Goal: Task Accomplishment & Management: Manage account settings

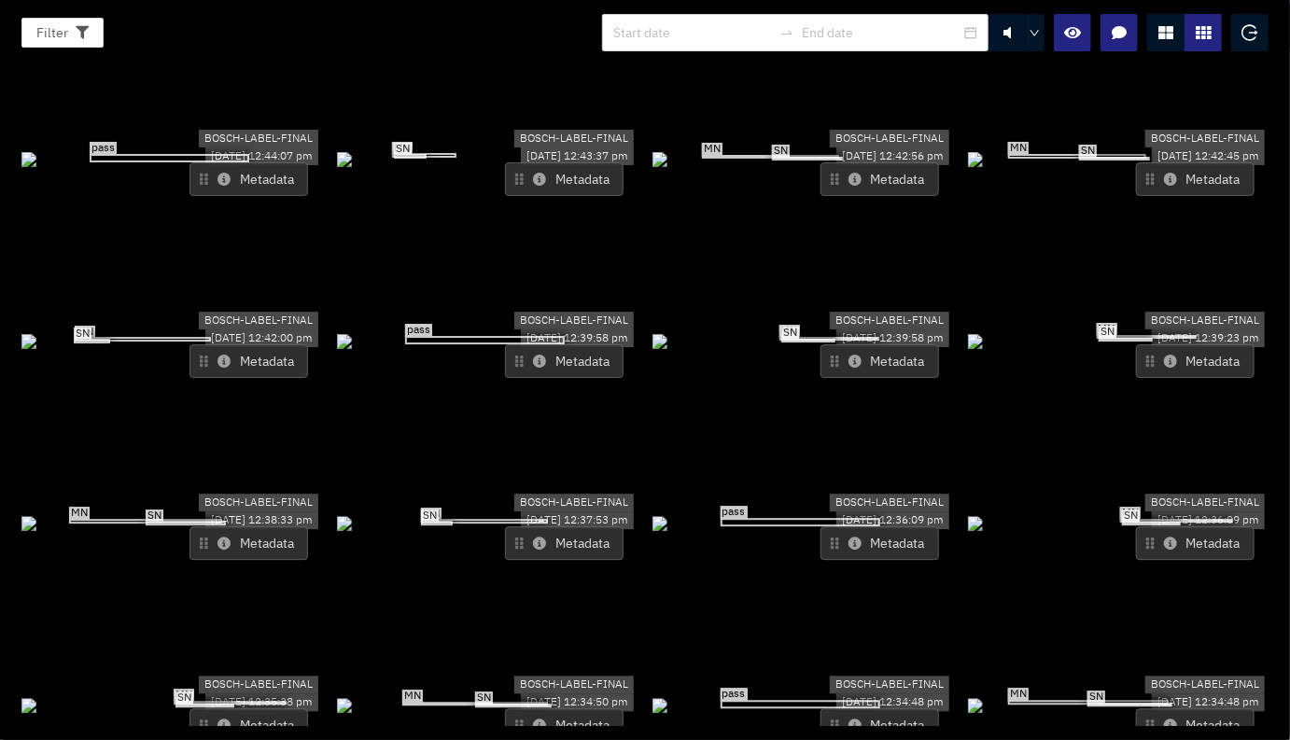
click at [1170, 35] on icon at bounding box center [1165, 32] width 15 height 15
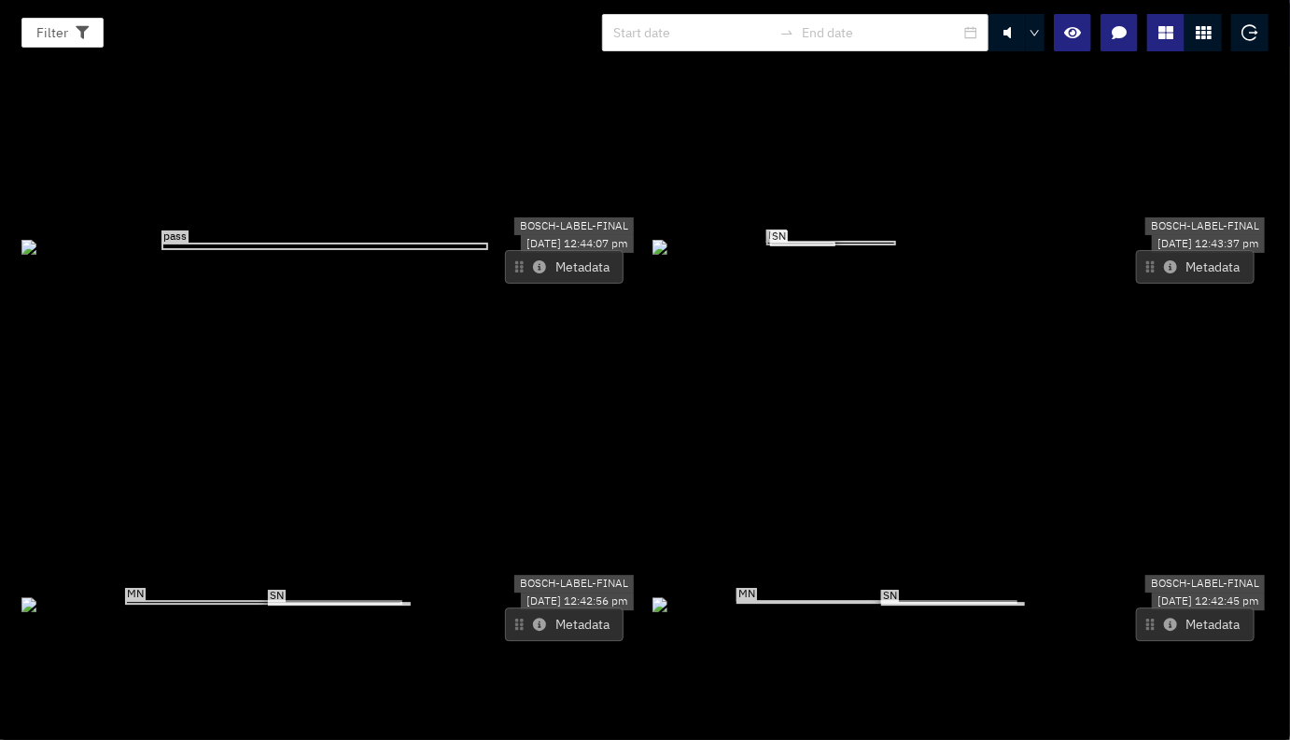
click at [1164, 618] on icon at bounding box center [1170, 624] width 13 height 13
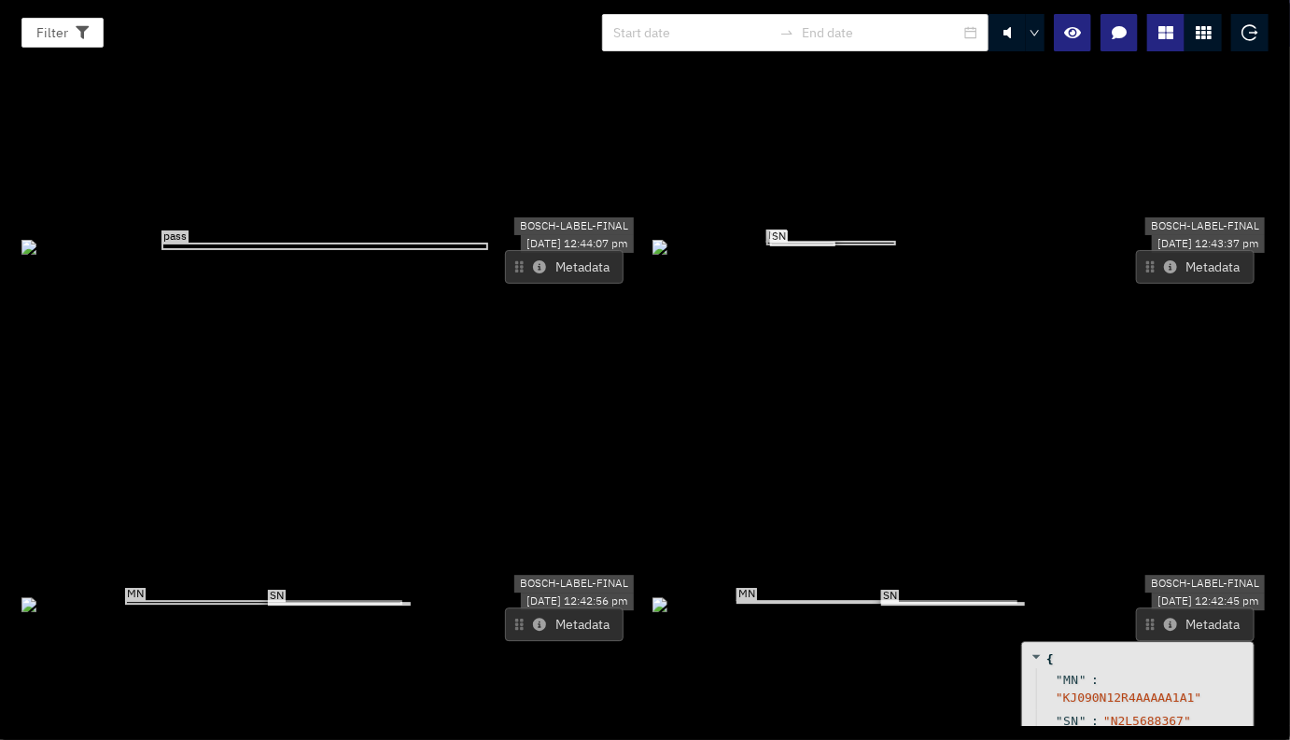
click at [1164, 618] on icon at bounding box center [1170, 624] width 13 height 13
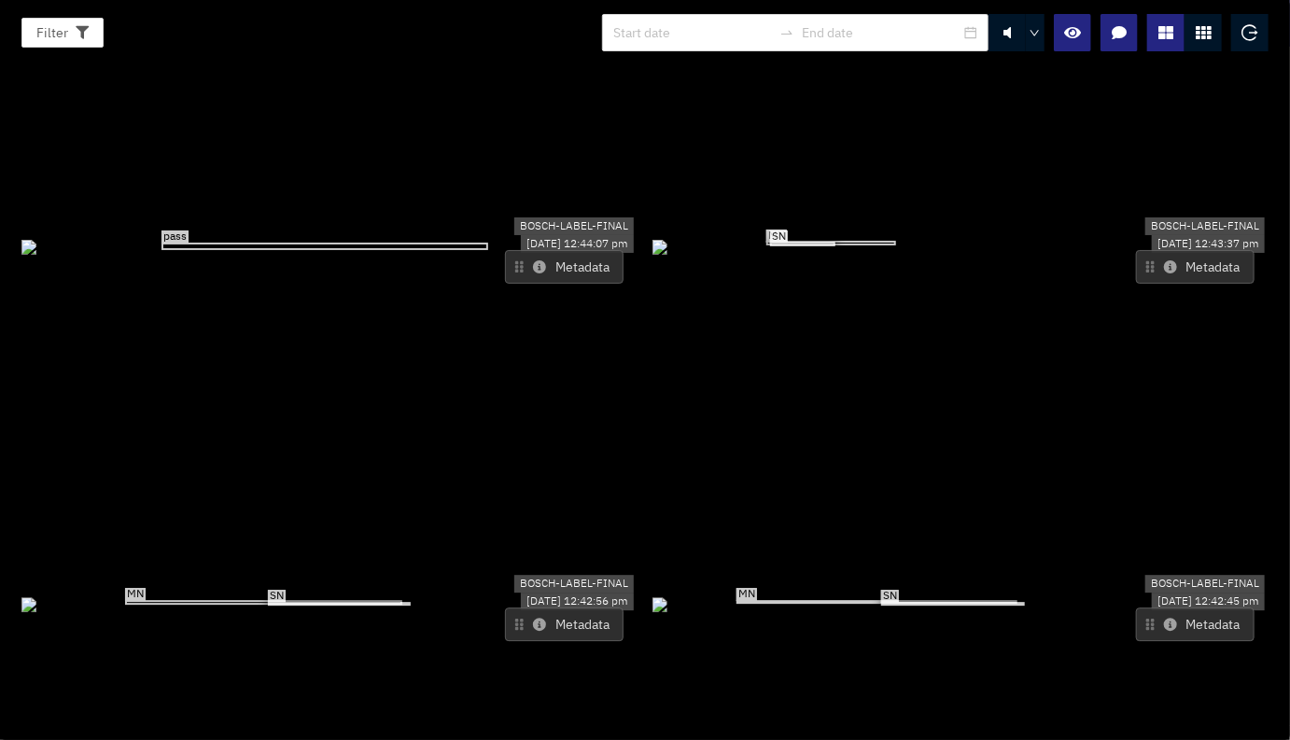
click at [1164, 618] on icon at bounding box center [1170, 624] width 13 height 13
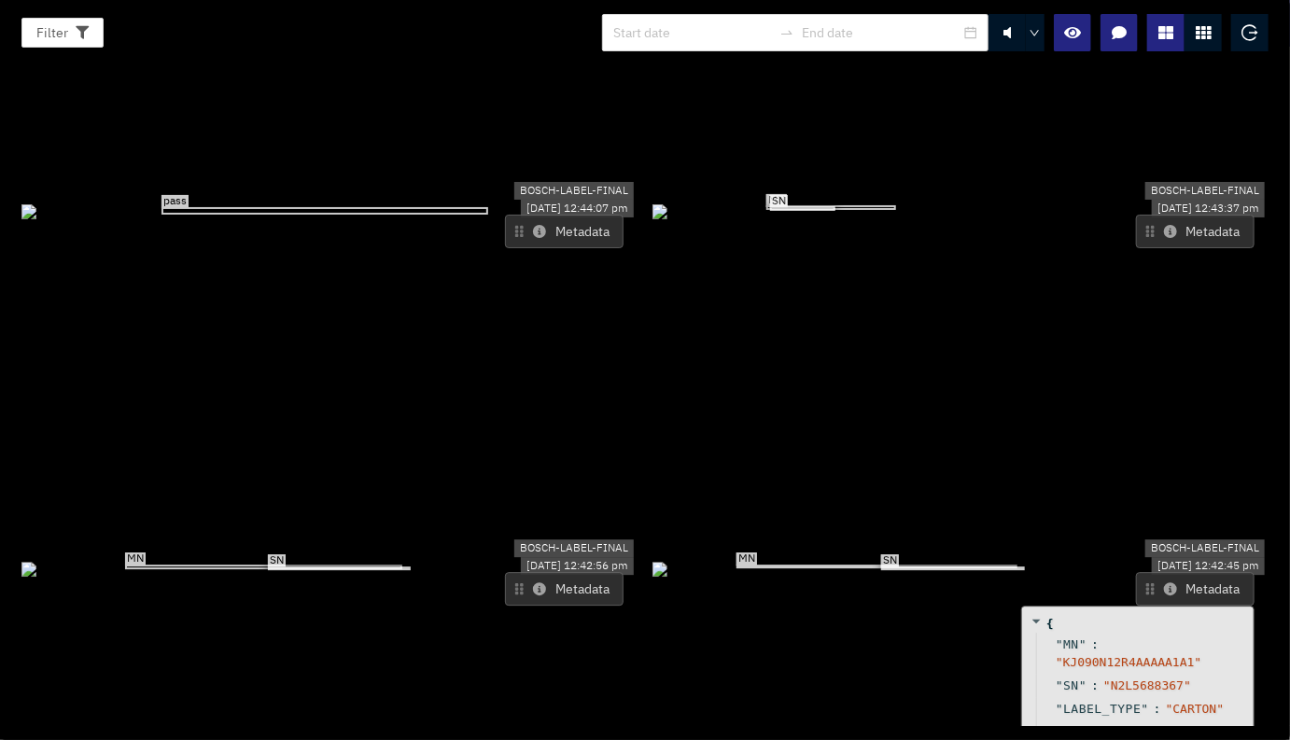
scroll to position [35, 0]
click at [539, 583] on icon at bounding box center [539, 589] width 13 height 13
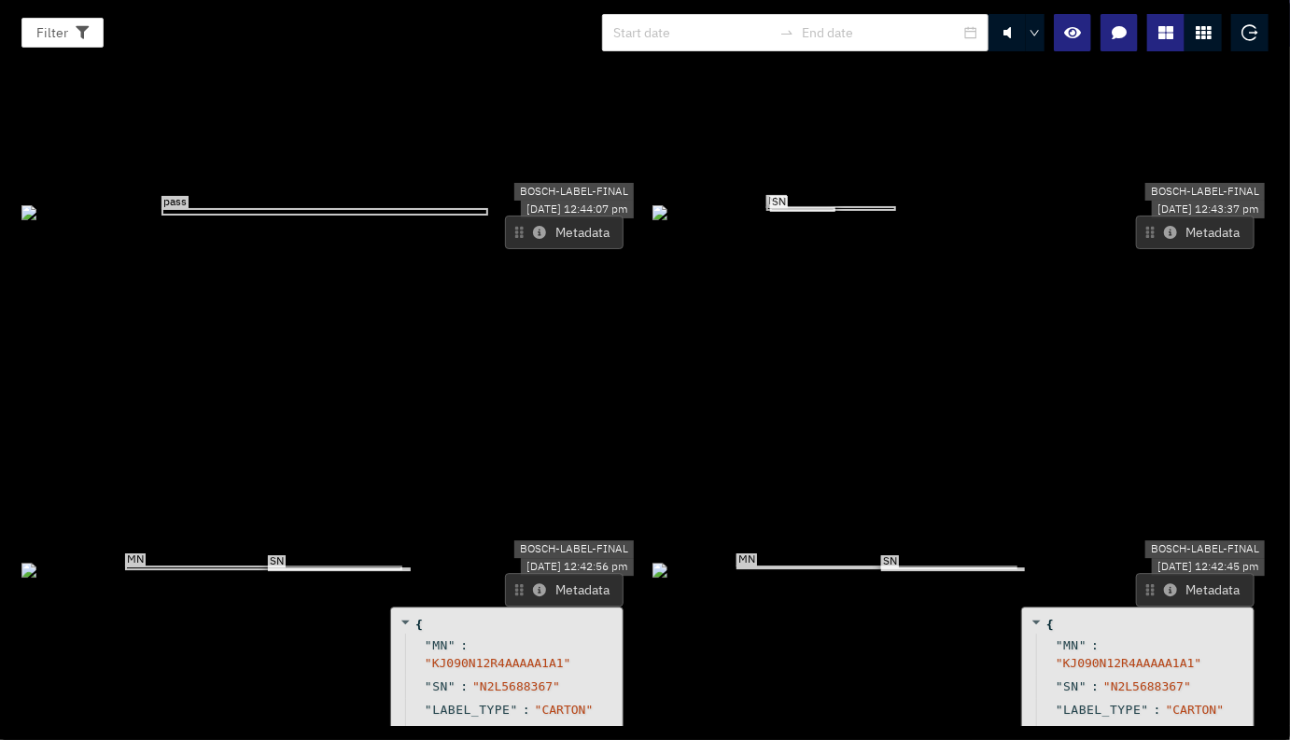
scroll to position [0, 0]
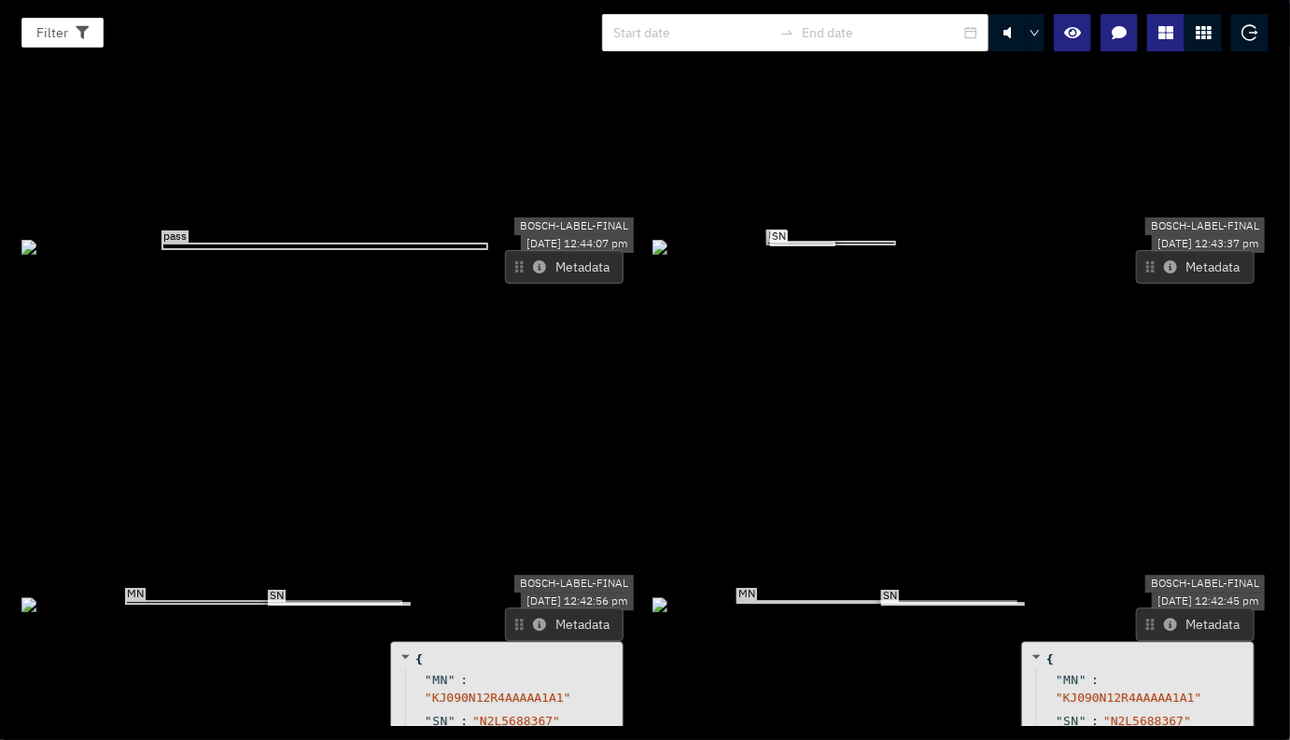
click at [1166, 250] on button "Metadata" at bounding box center [1195, 267] width 119 height 34
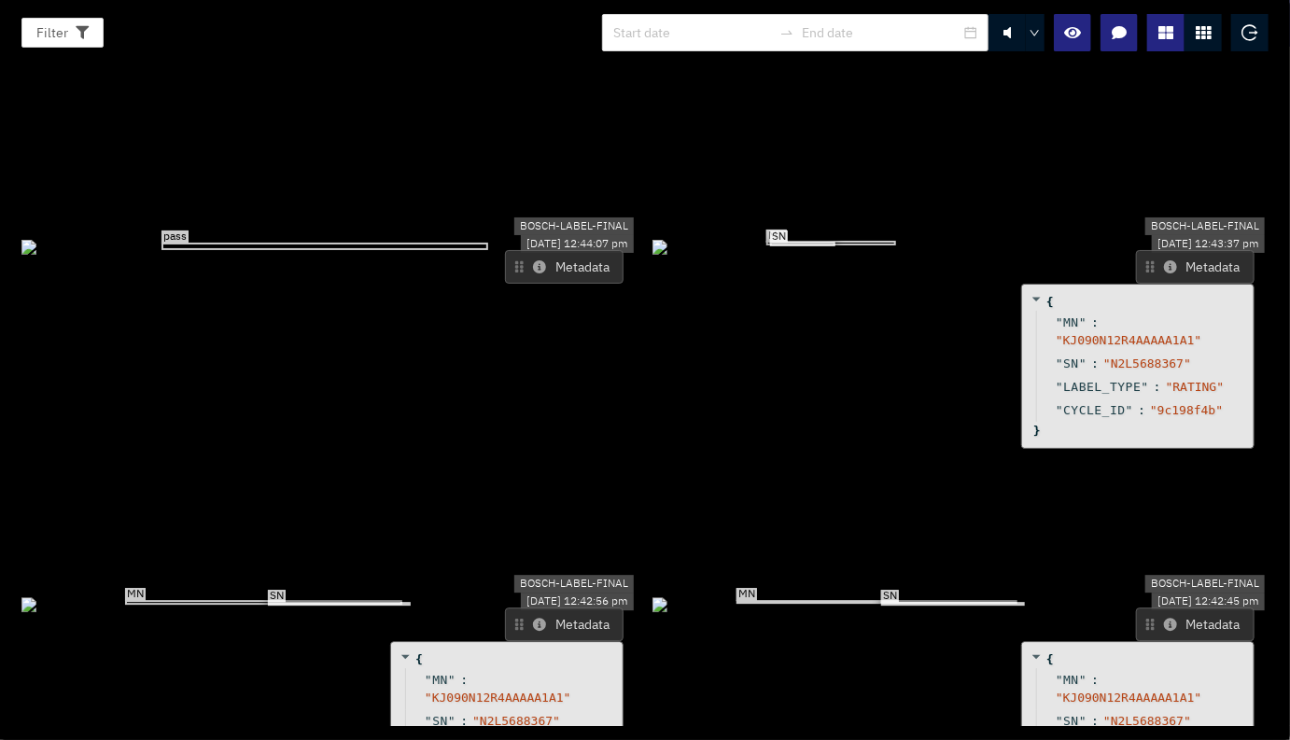
click at [1166, 250] on button "Metadata" at bounding box center [1195, 267] width 119 height 34
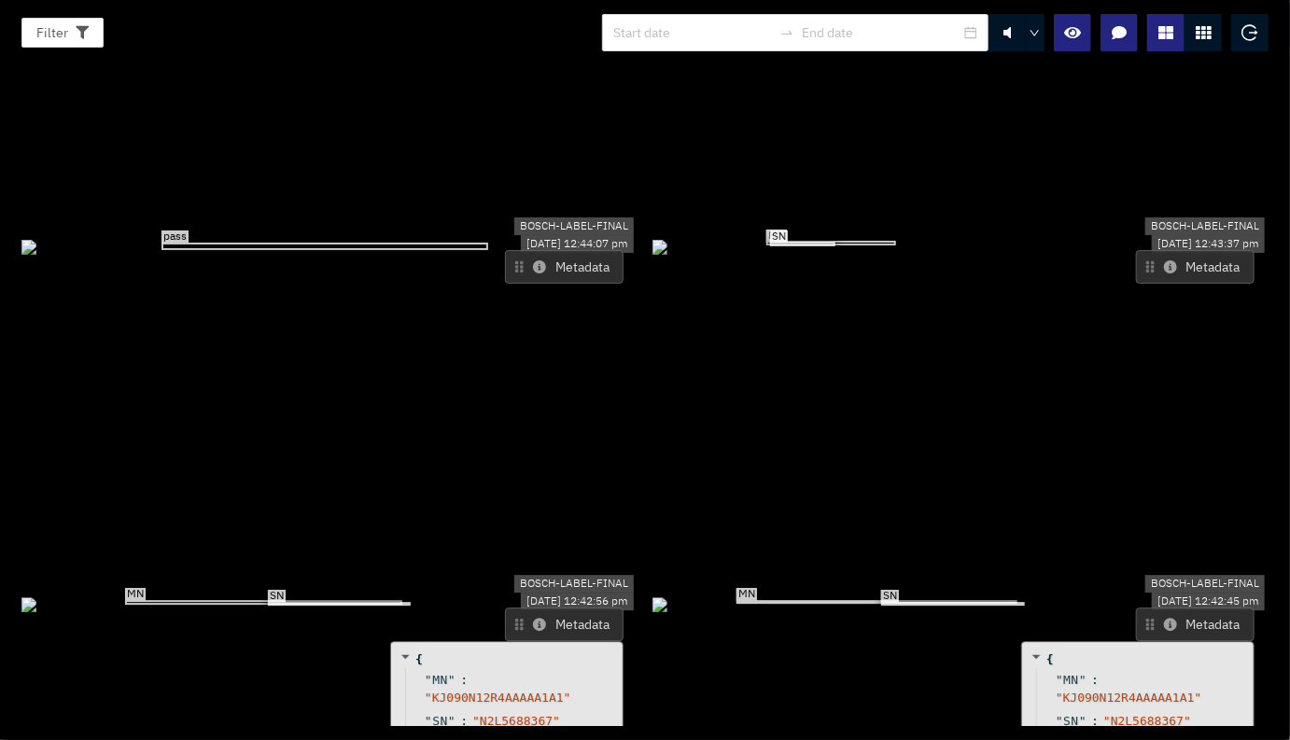
click at [1166, 250] on button "Metadata" at bounding box center [1195, 267] width 119 height 34
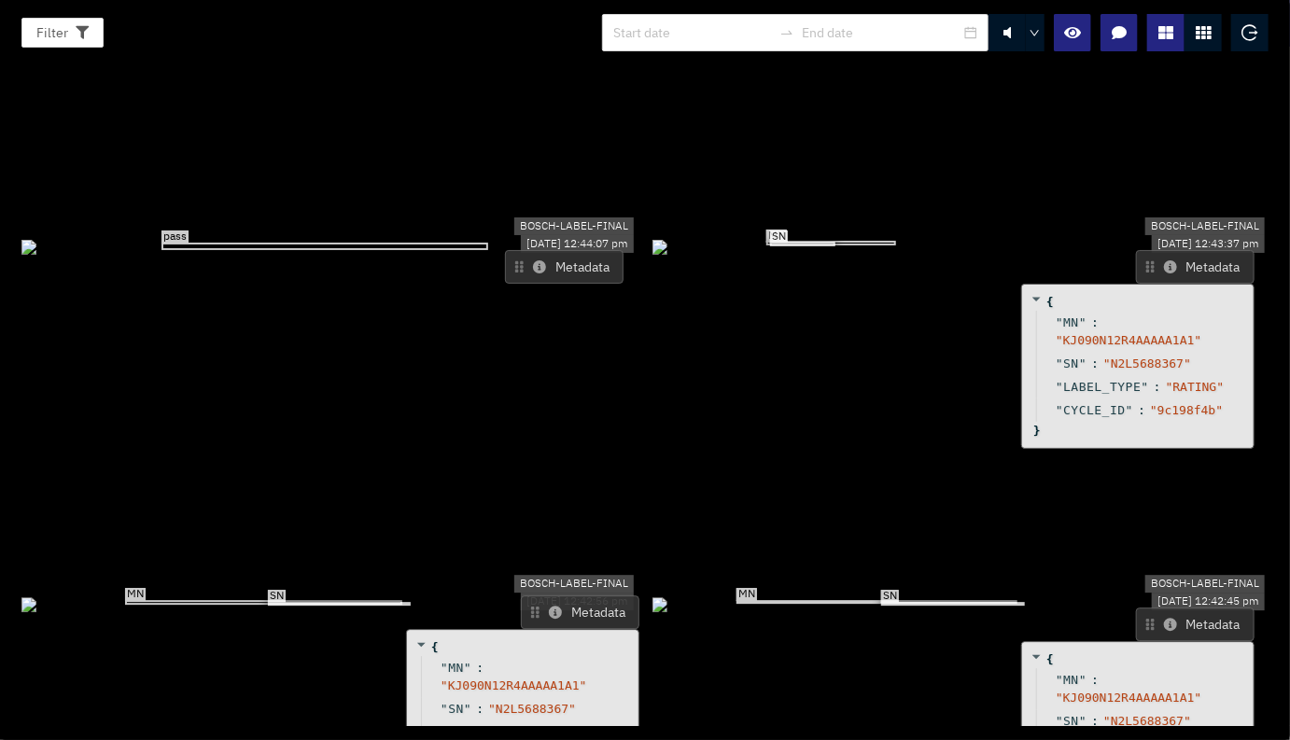
drag, startPoint x: 578, startPoint y: 459, endPoint x: 594, endPoint y: 447, distance: 20.0
click at [594, 596] on button "Metadata" at bounding box center [580, 613] width 119 height 34
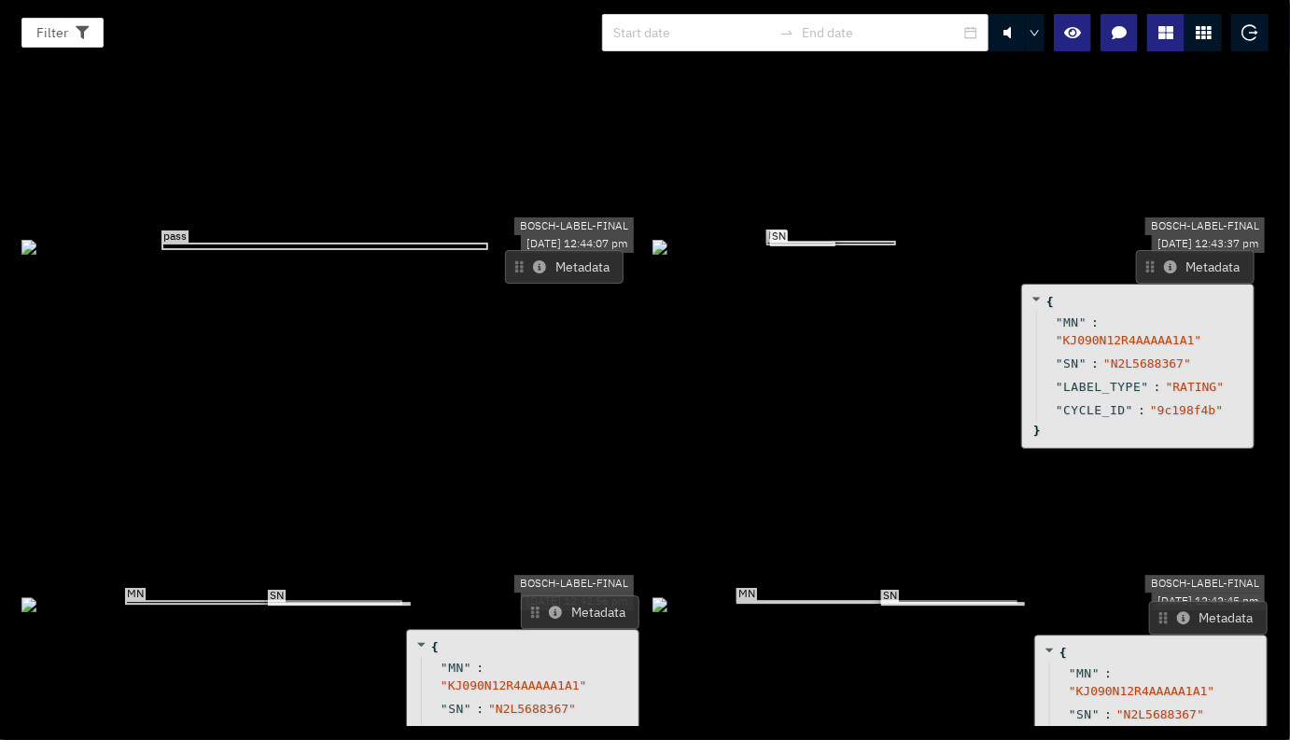
drag, startPoint x: 1183, startPoint y: 468, endPoint x: 1194, endPoint y: 461, distance: 13.0
click at [1194, 601] on button "Metadata" at bounding box center [1208, 618] width 119 height 34
click at [534, 250] on button "Metadata" at bounding box center [564, 267] width 119 height 34
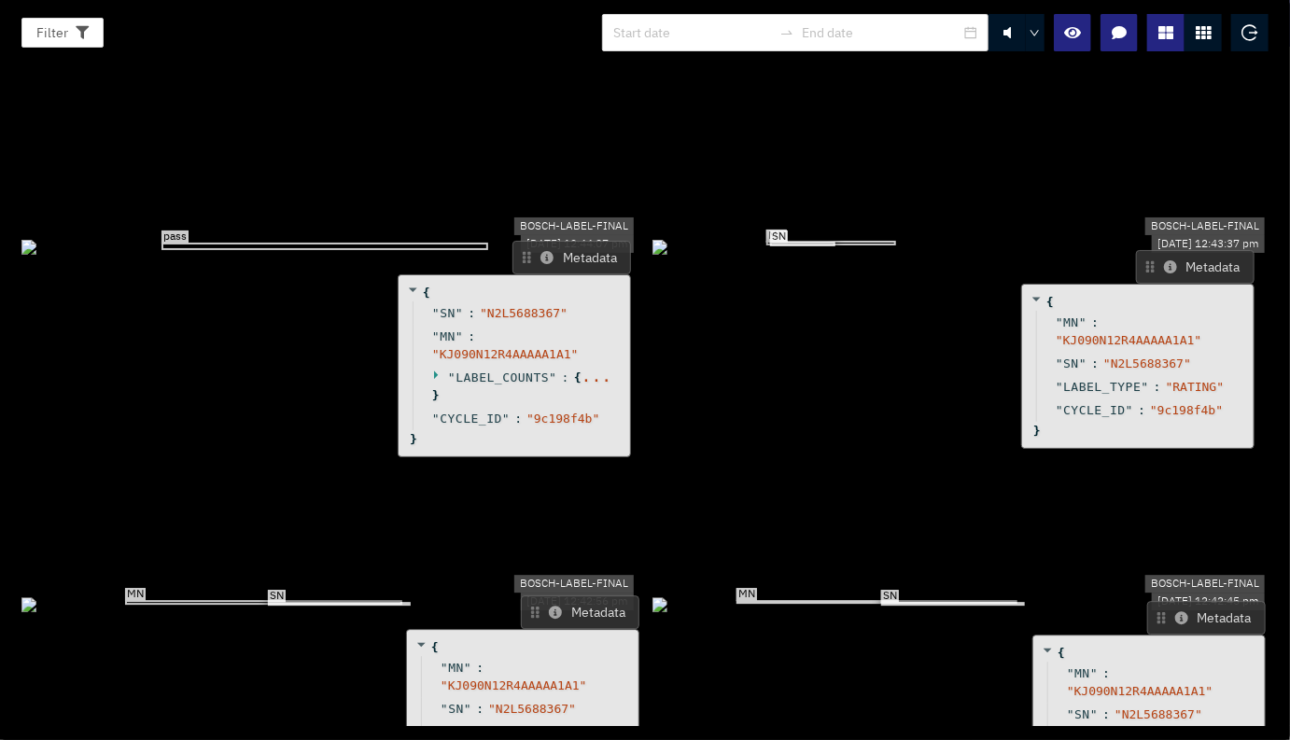
drag, startPoint x: 554, startPoint y: 105, endPoint x: 561, endPoint y: 96, distance: 12.0
click at [561, 241] on button "Metadata" at bounding box center [571, 258] width 119 height 34
click at [427, 366] on div "" LABEL_COUNTS " : { ... }" at bounding box center [517, 386] width 209 height 41
click at [433, 369] on icon at bounding box center [439, 375] width 12 height 12
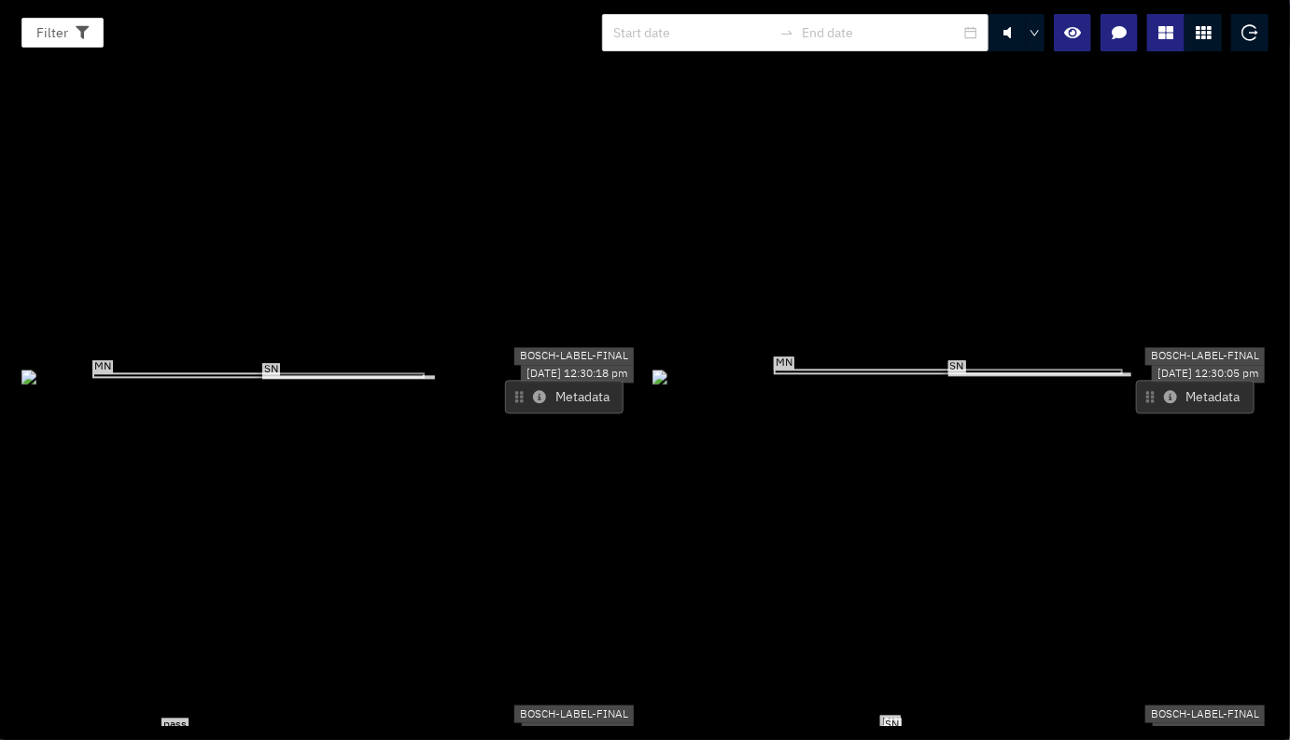
scroll to position [4163, 0]
click at [1164, 390] on icon at bounding box center [1170, 396] width 13 height 13
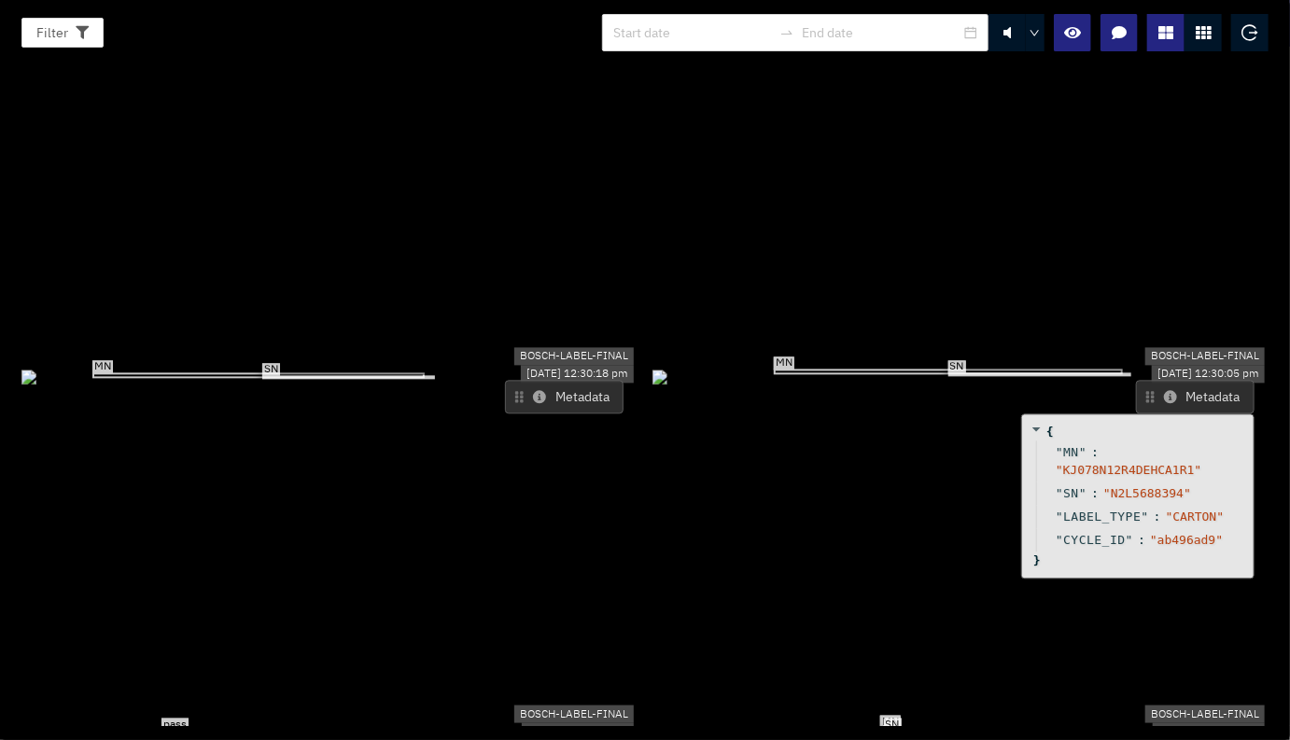
click at [1164, 390] on icon at bounding box center [1170, 396] width 13 height 13
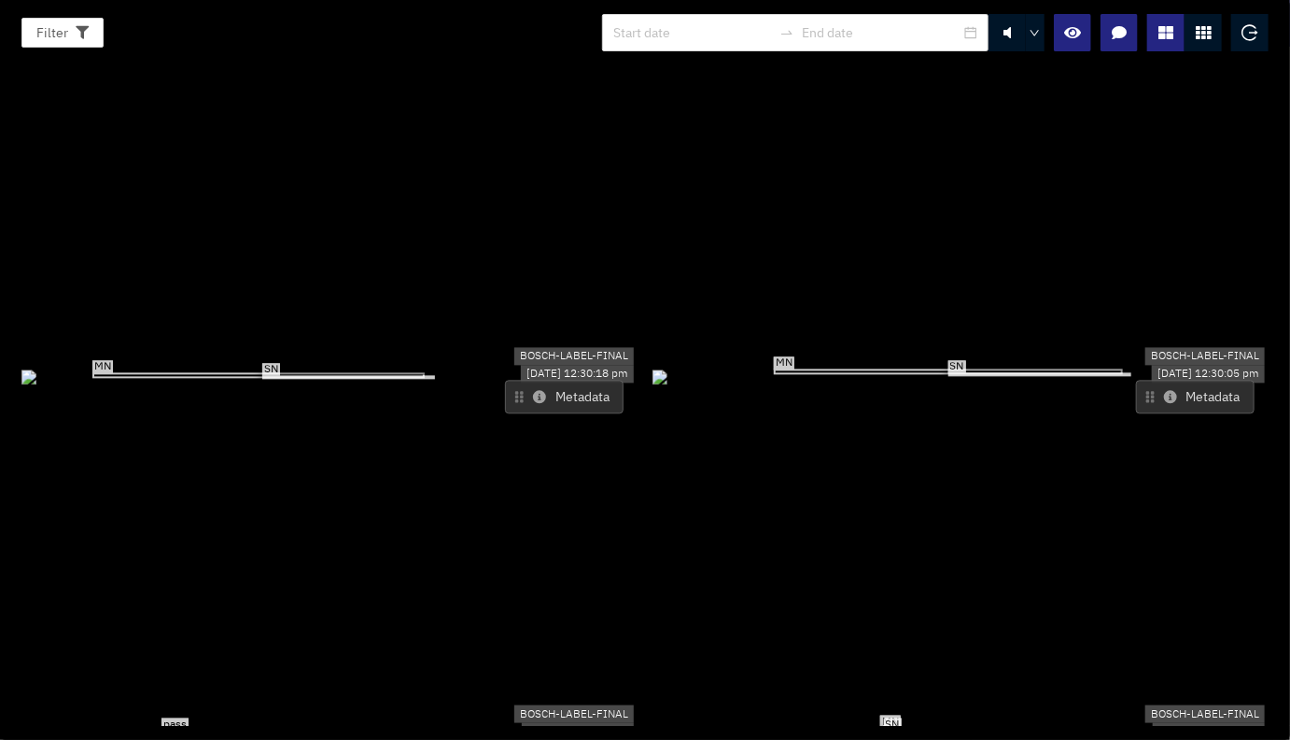
click at [1164, 390] on icon at bounding box center [1170, 396] width 13 height 13
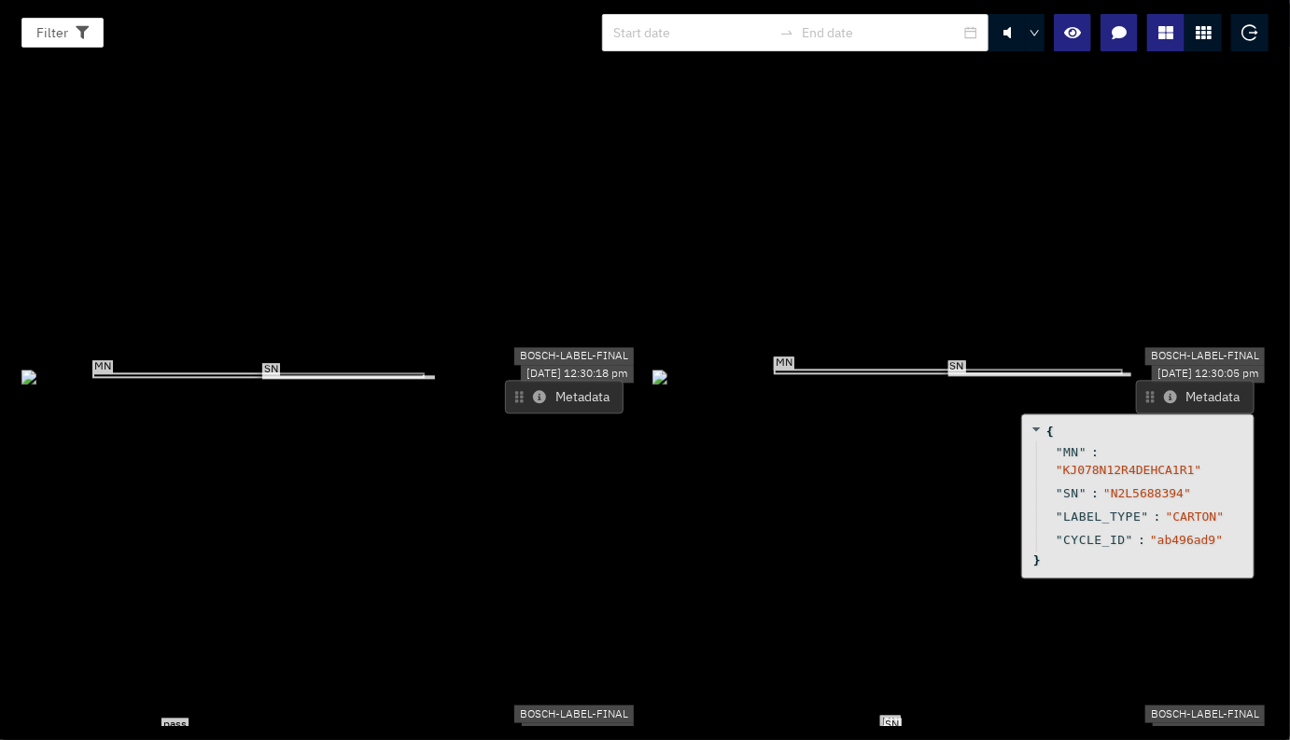
scroll to position [4096, 0]
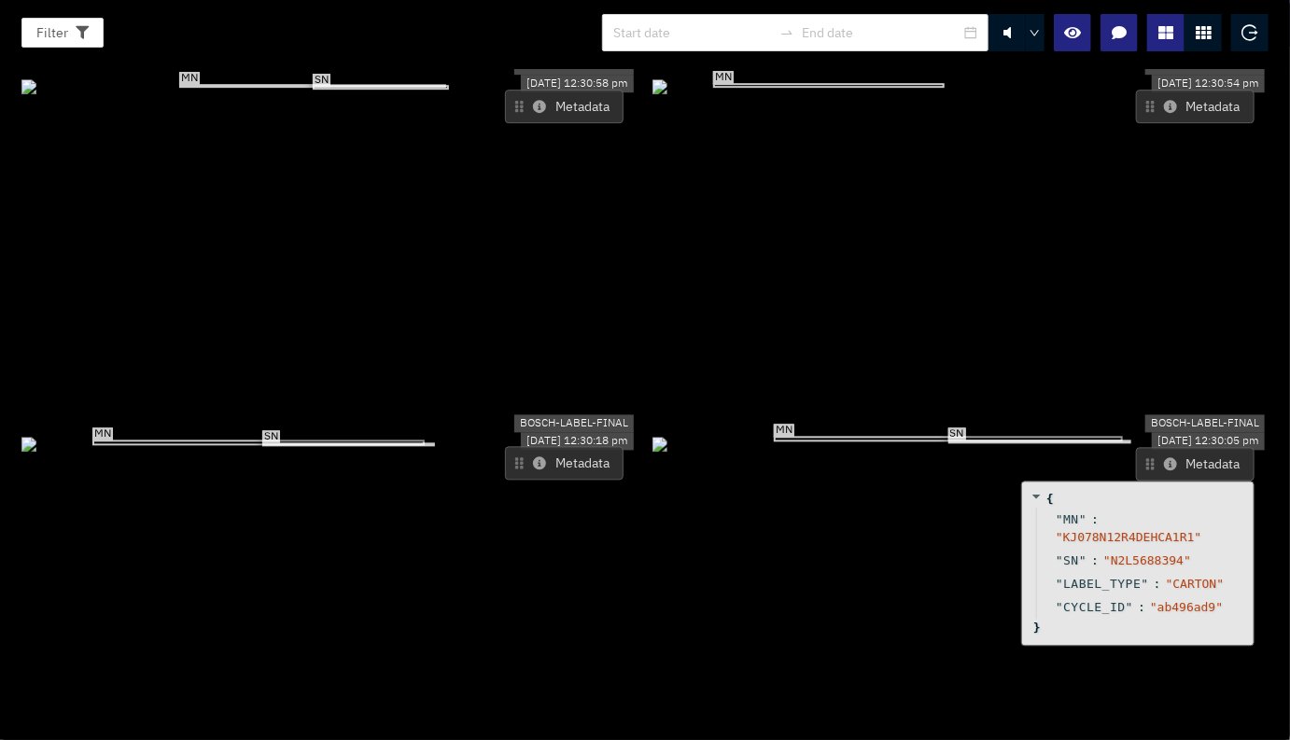
click at [538, 456] on icon at bounding box center [539, 462] width 13 height 13
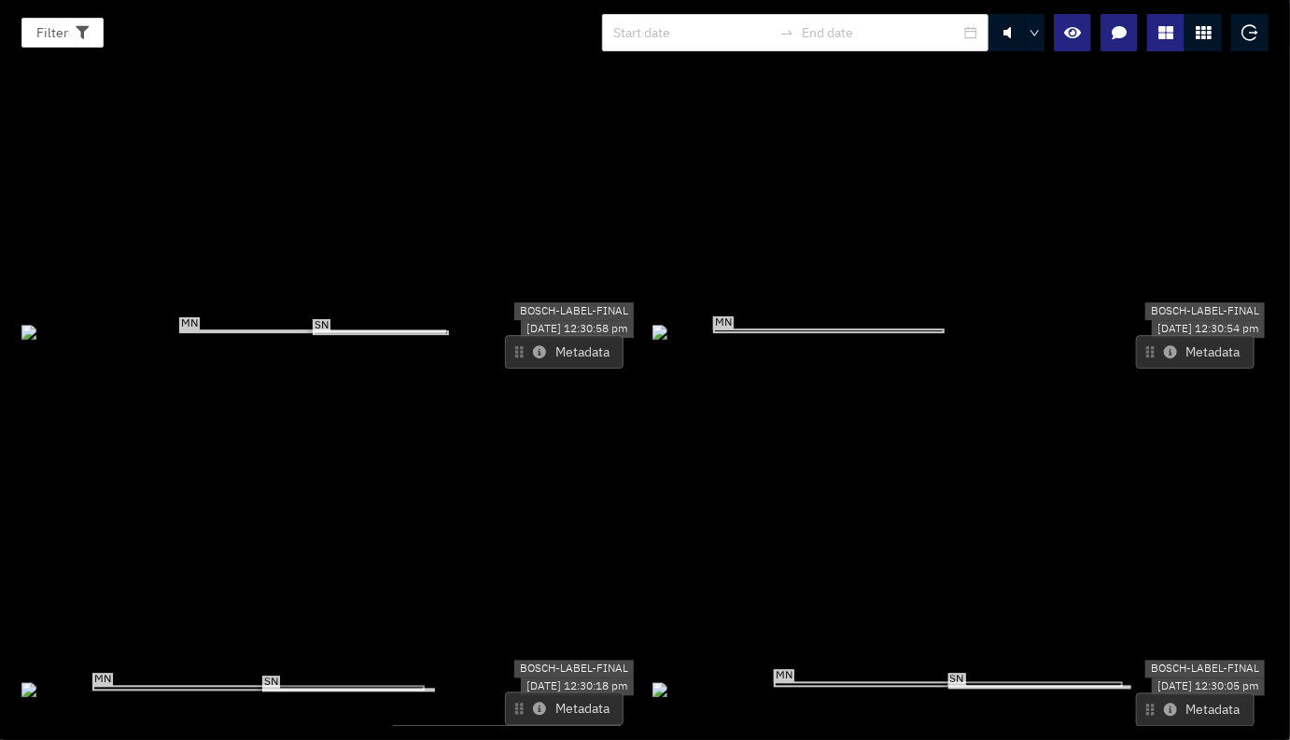
scroll to position [3806, 0]
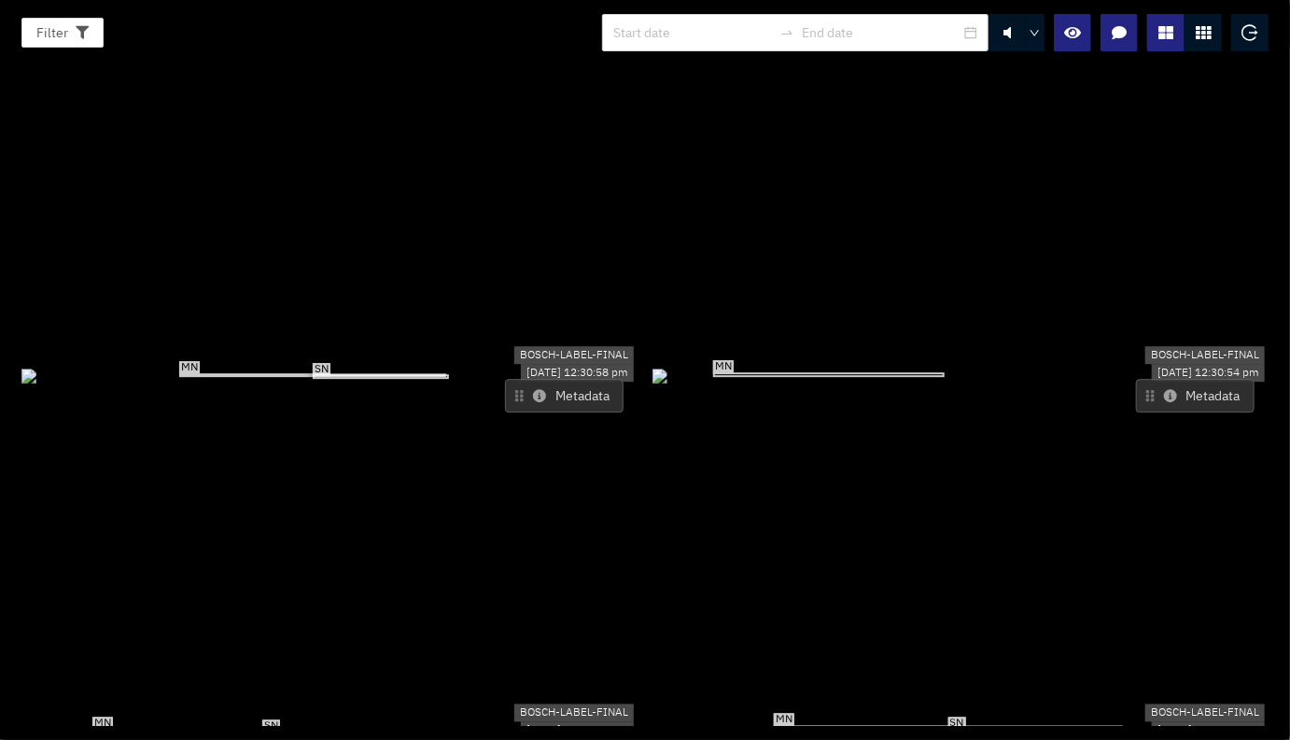
click at [1165, 389] on icon at bounding box center [1170, 395] width 13 height 13
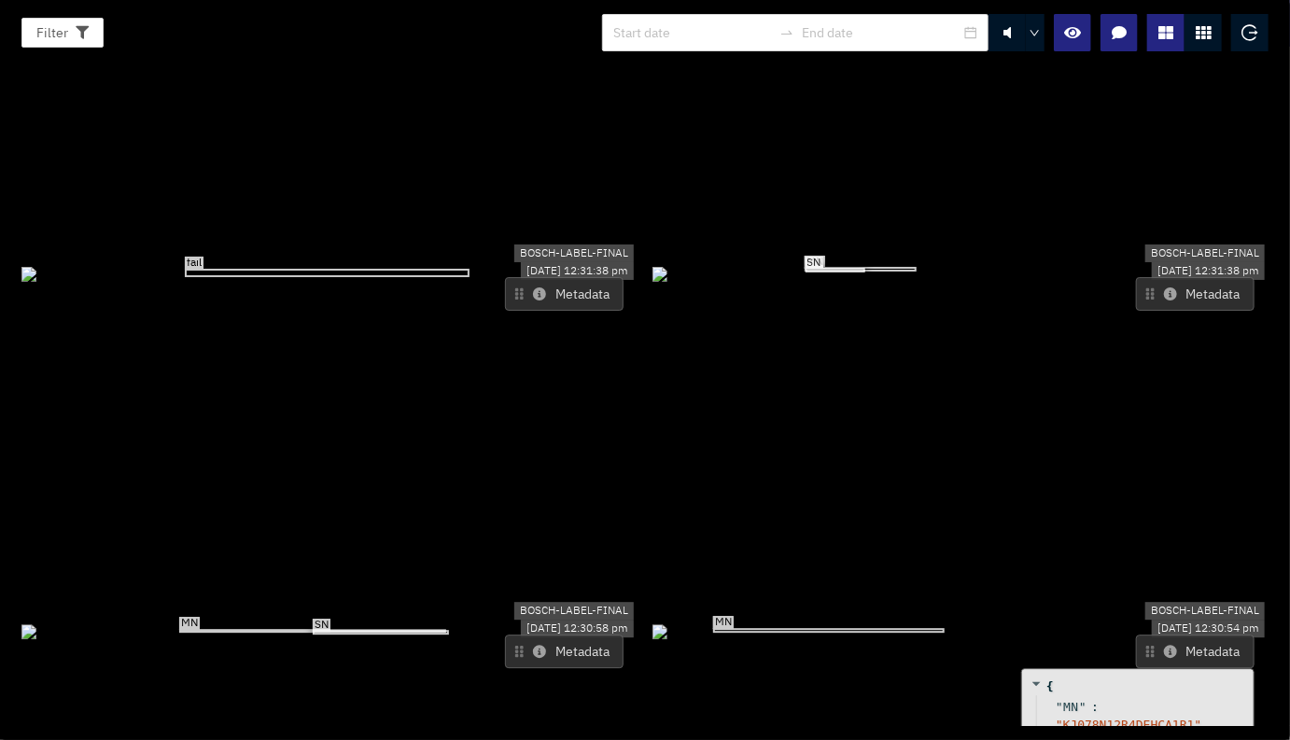
scroll to position [3461, 0]
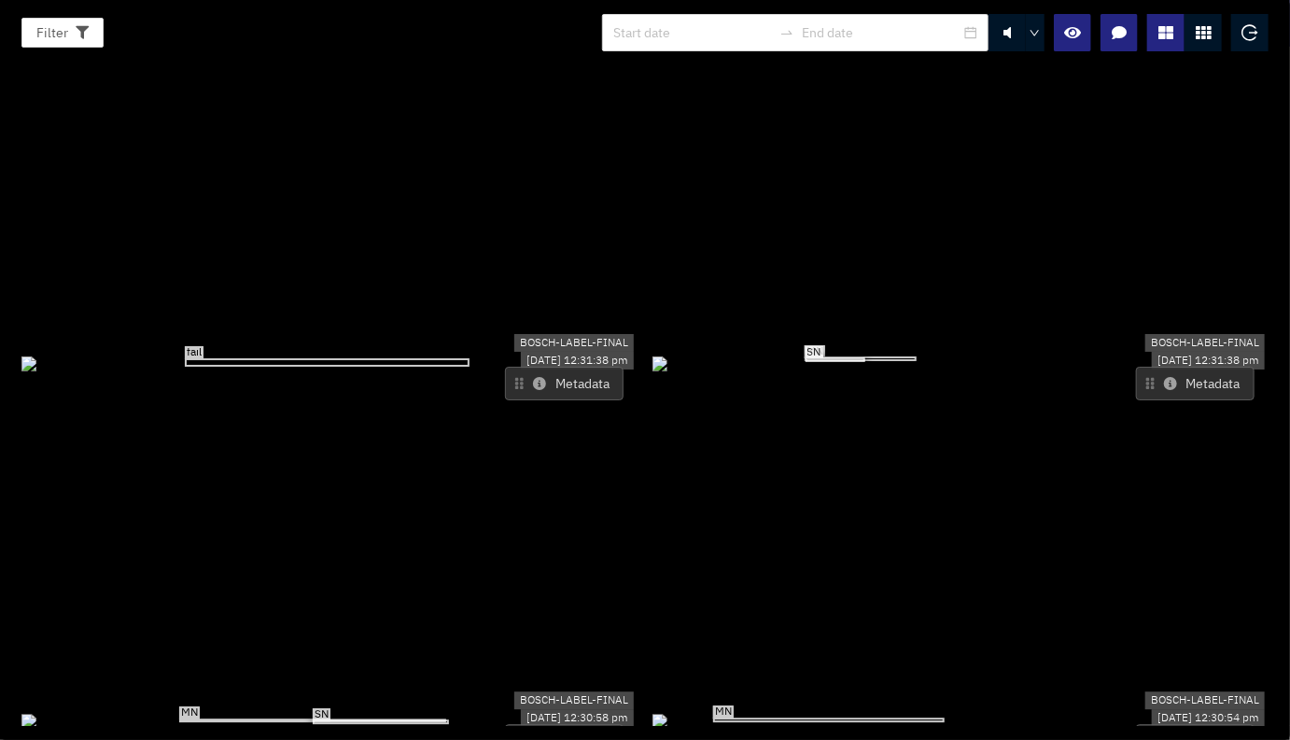
click at [533, 377] on icon at bounding box center [539, 383] width 13 height 13
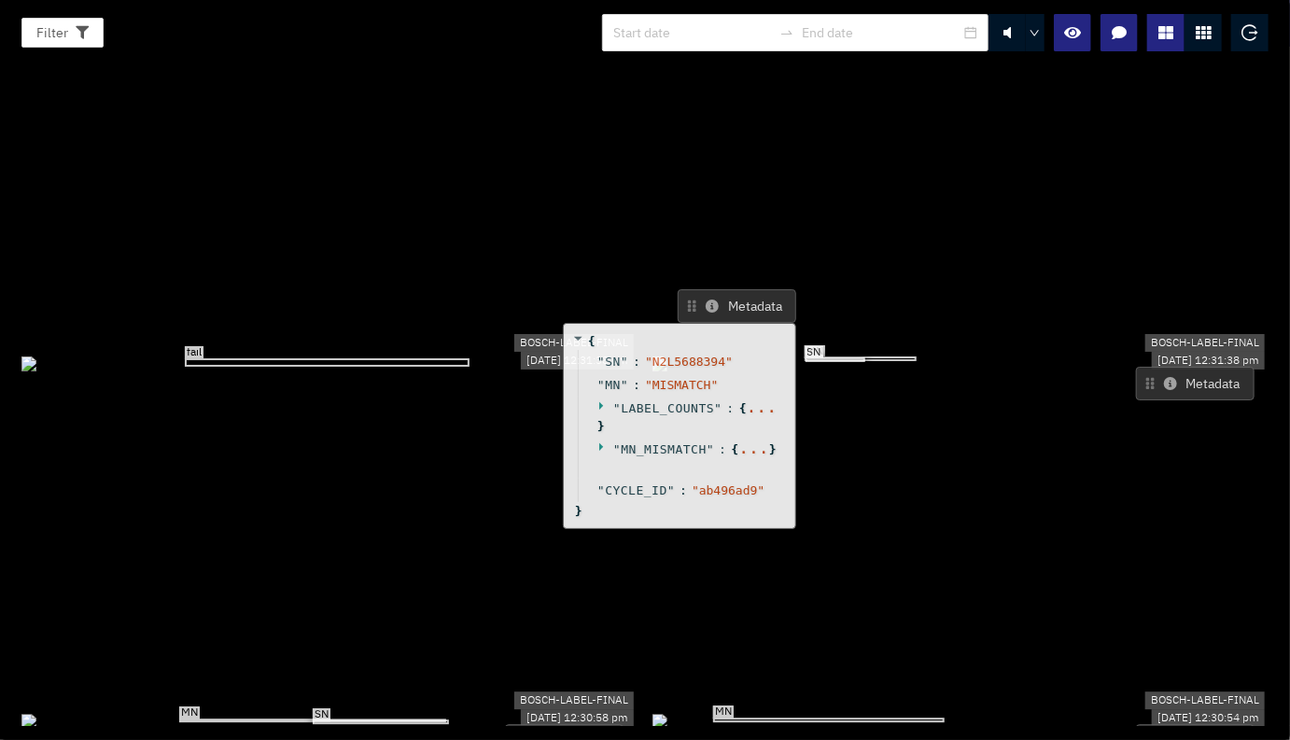
drag, startPoint x: 534, startPoint y: 226, endPoint x: 707, endPoint y: 147, distance: 189.6
click at [707, 300] on icon at bounding box center [712, 306] width 13 height 13
click at [599, 400] on icon at bounding box center [601, 404] width 4 height 8
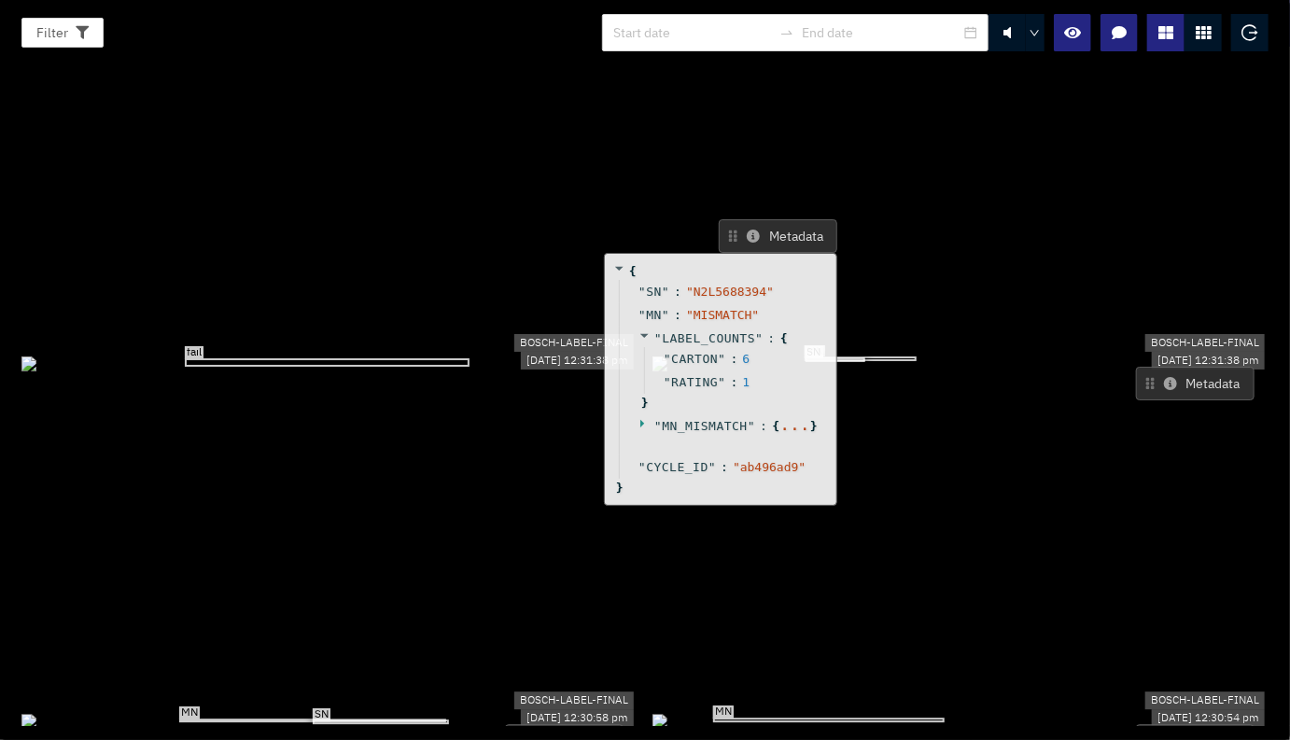
drag, startPoint x: 651, startPoint y: 251, endPoint x: 678, endPoint y: 206, distance: 52.3
click at [686, 350] on span "CARTON" at bounding box center [694, 359] width 47 height 18
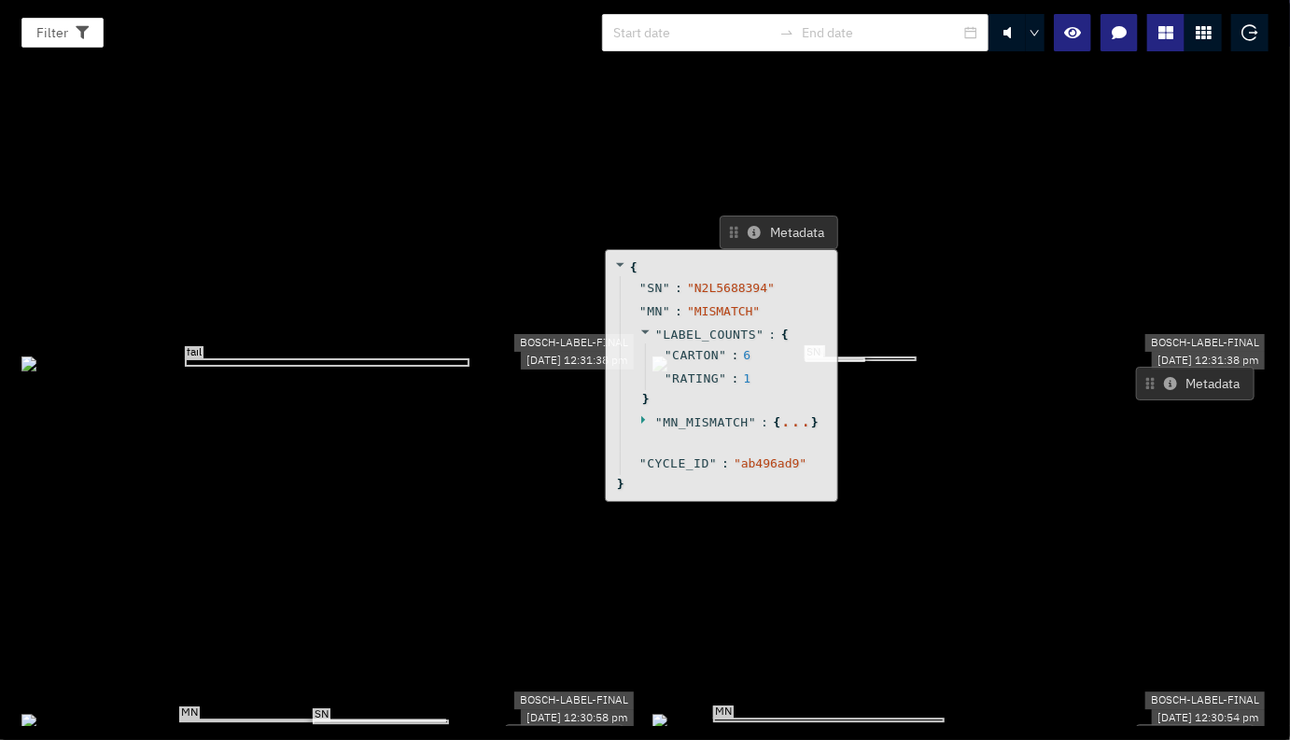
click at [629, 411] on div "" MN_MISMATCH " : { ... }" at bounding box center [724, 431] width 209 height 41
click at [633, 411] on div "" MN_MISMATCH " : { ... }" at bounding box center [724, 431] width 209 height 41
click at [641, 415] on icon at bounding box center [643, 419] width 4 height 8
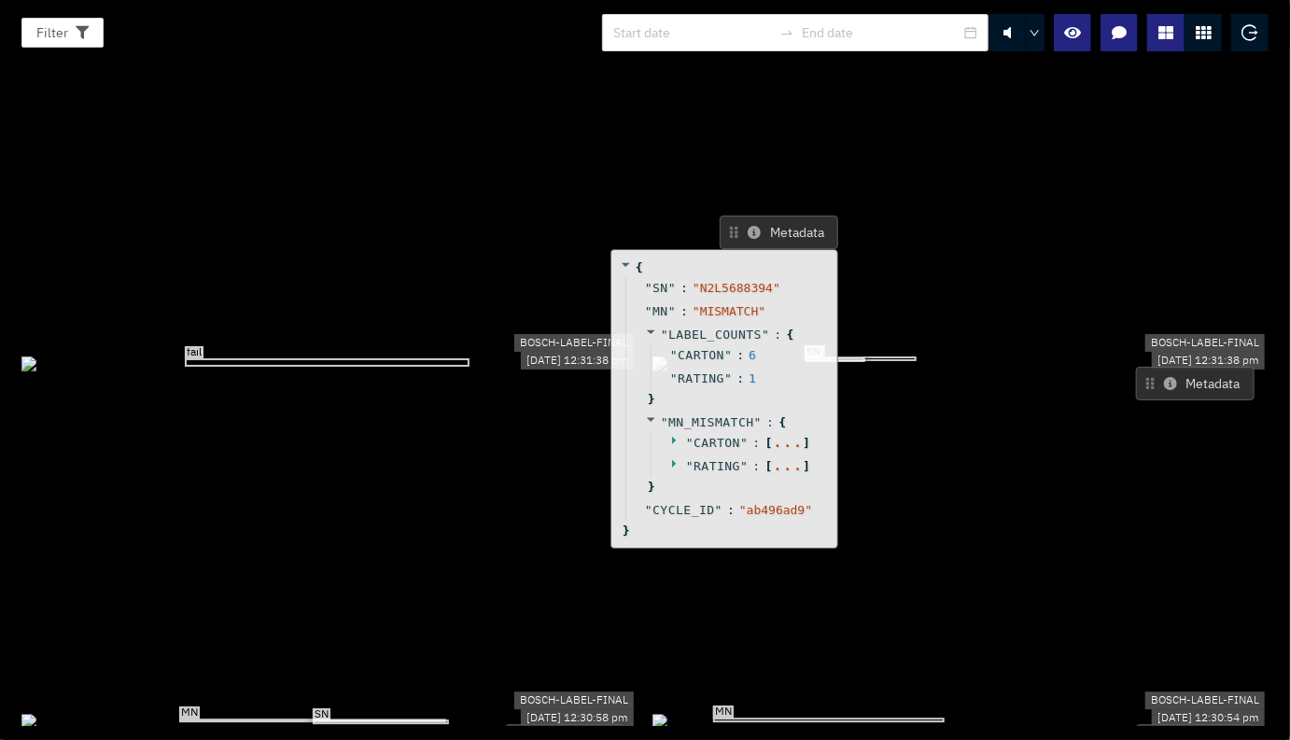
drag, startPoint x: 702, startPoint y: 277, endPoint x: 703, endPoint y: 259, distance: 17.8
click at [703, 436] on span "CARTON" at bounding box center [717, 443] width 47 height 14
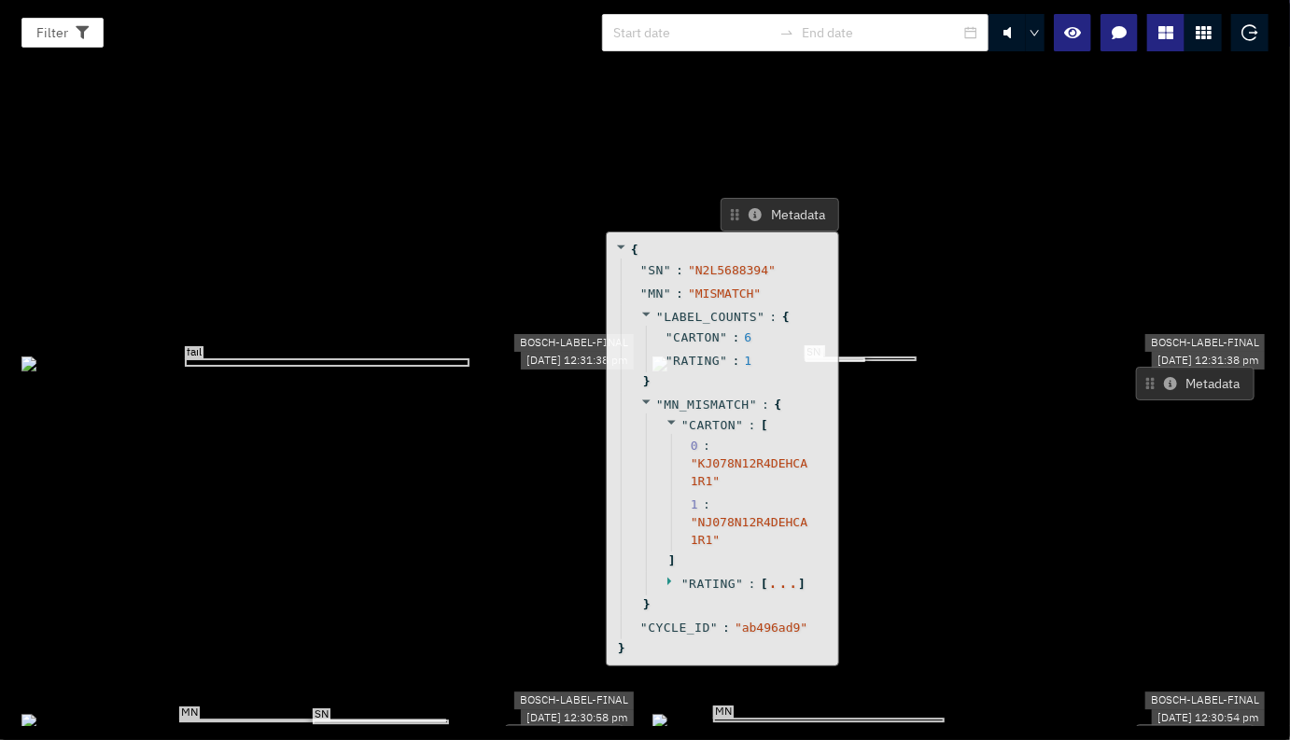
scroll to position [3712, 0]
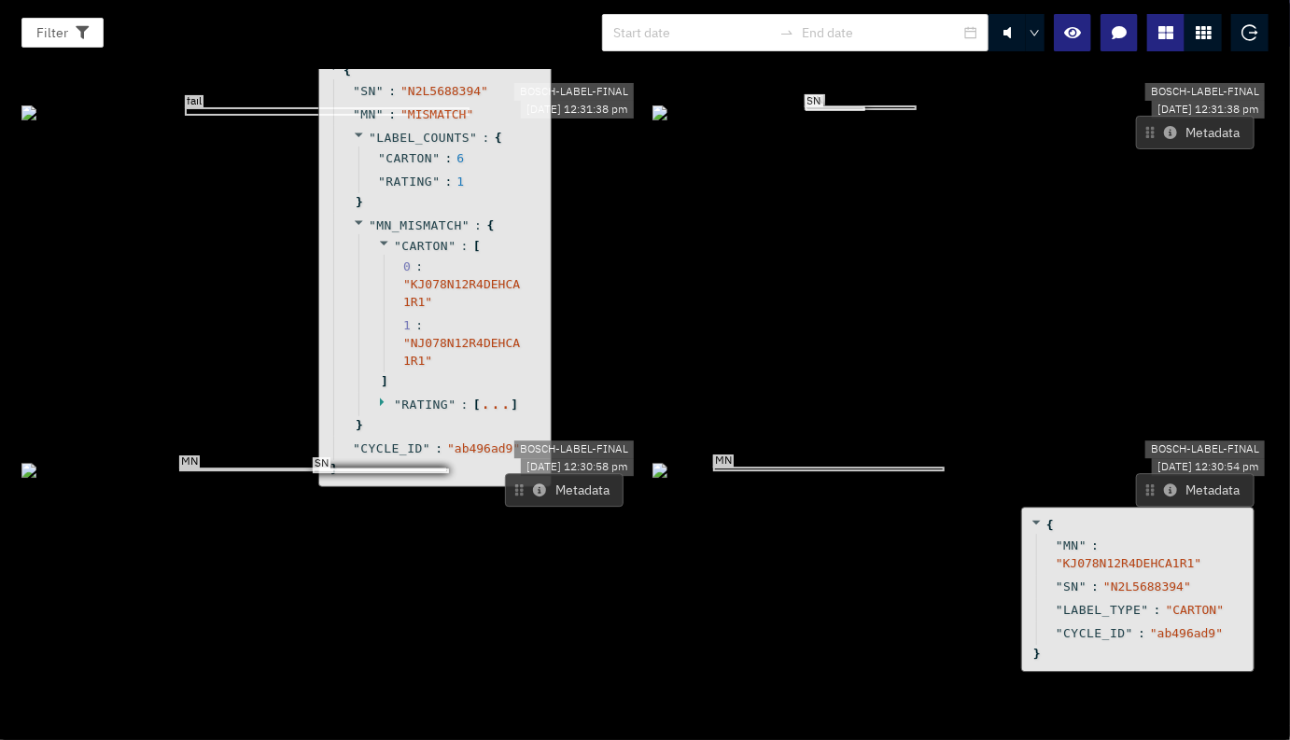
drag, startPoint x: 772, startPoint y: 137, endPoint x: 481, endPoint y: 207, distance: 299.5
click at [481, 314] on div "1 : " NJ078N12R4DEHCA1R1 "" at bounding box center [458, 343] width 149 height 59
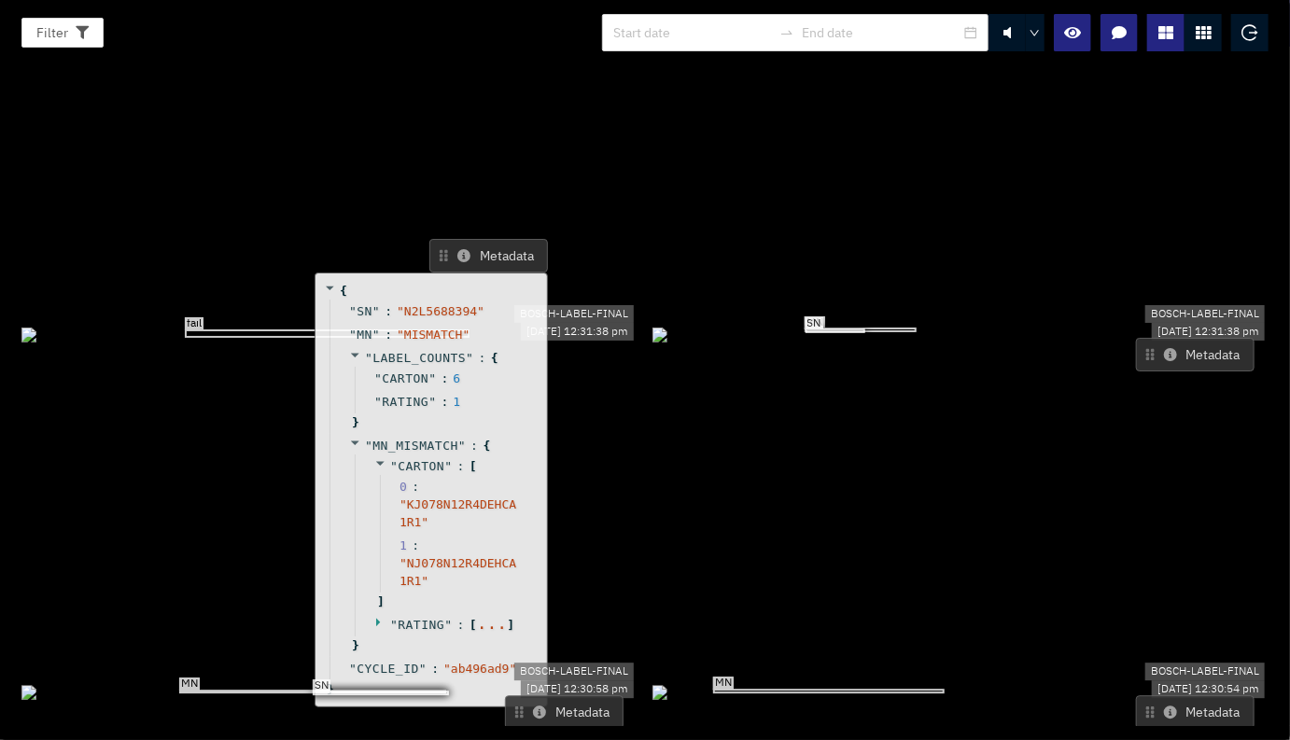
scroll to position [3473, 0]
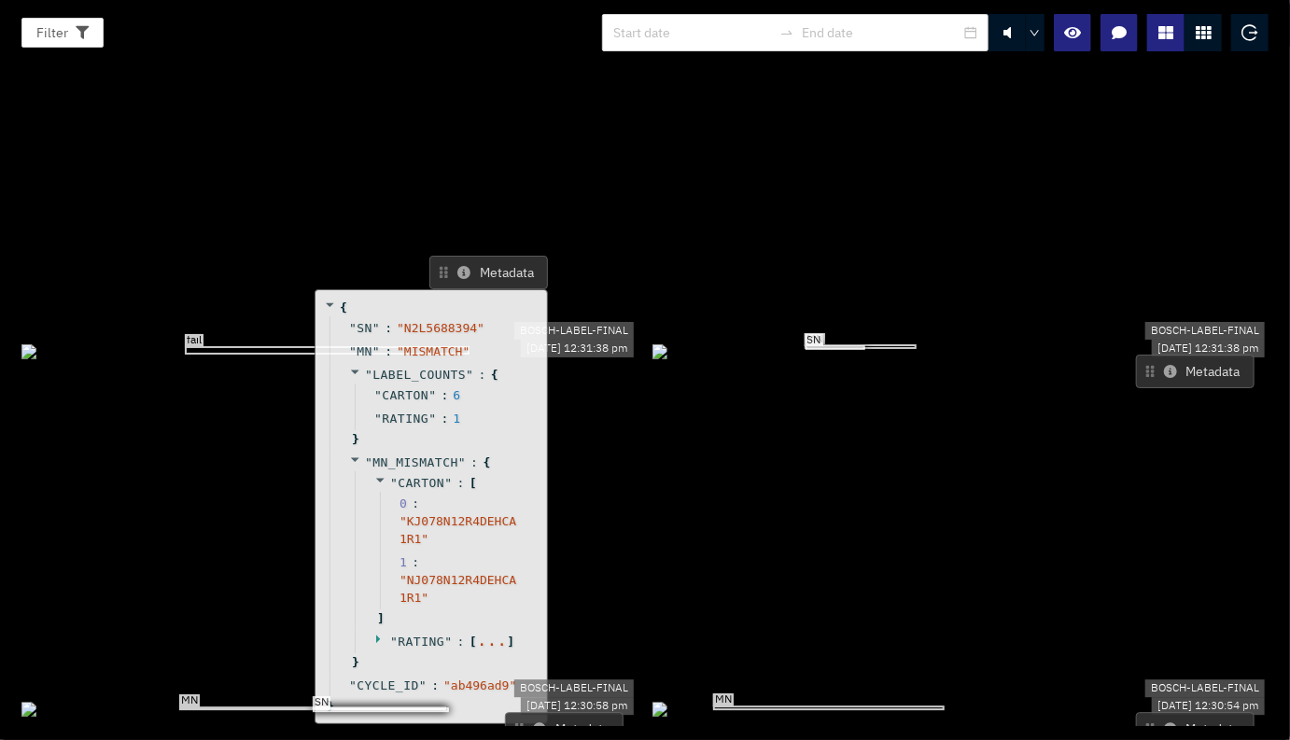
click at [1147, 355] on button "Metadata" at bounding box center [1195, 372] width 119 height 34
click at [1152, 355] on button "Metadata" at bounding box center [1195, 372] width 119 height 34
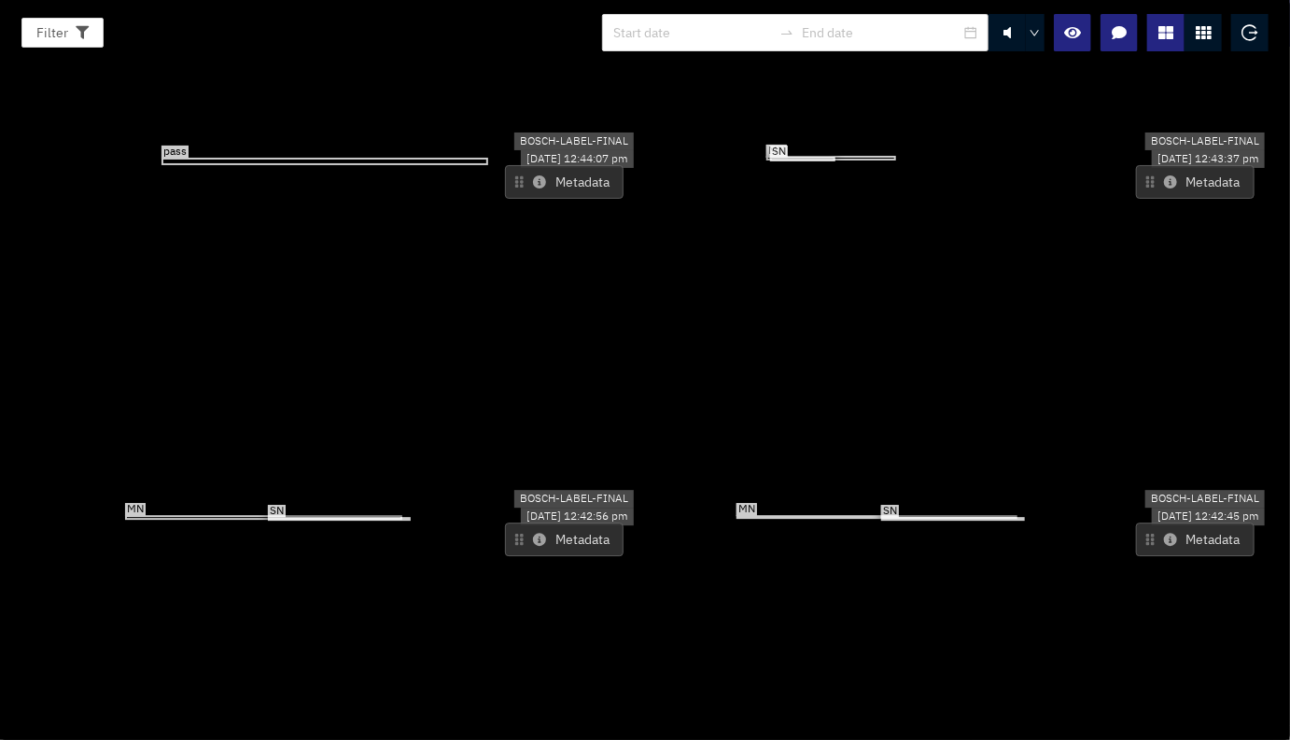
scroll to position [0, 0]
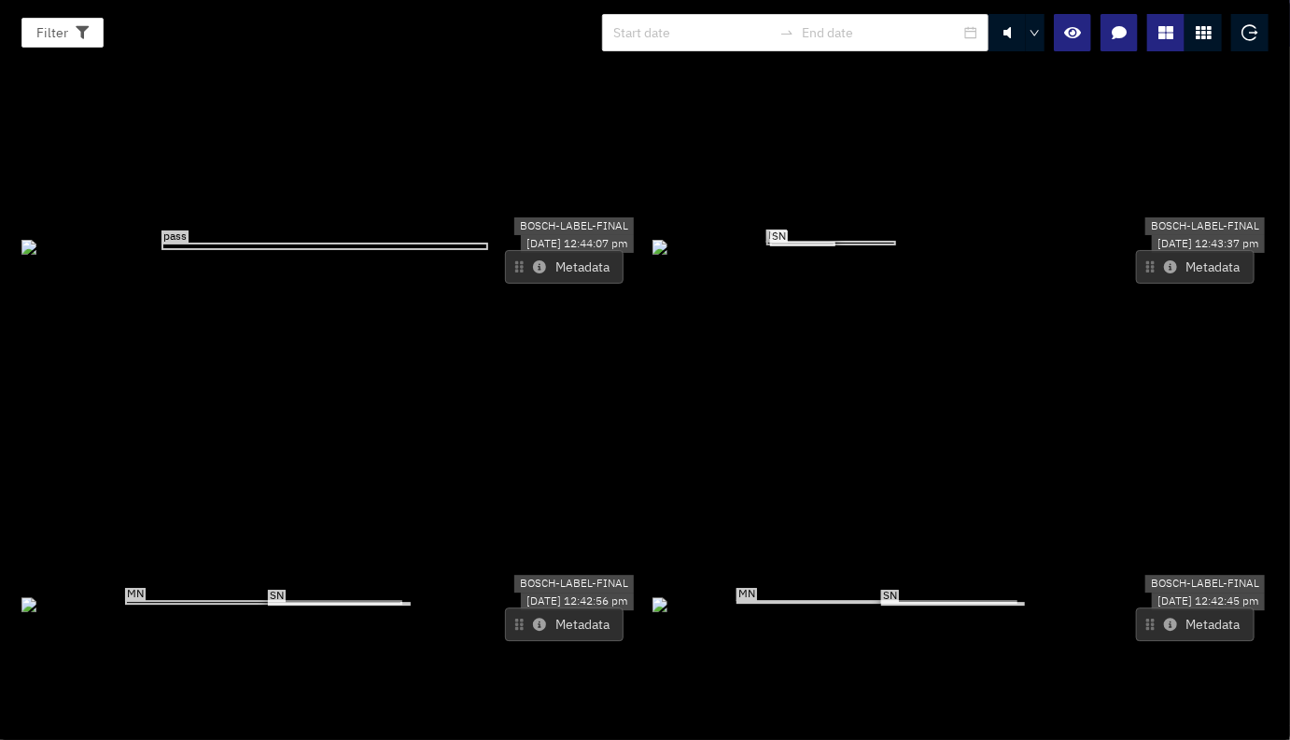
click at [537, 618] on icon at bounding box center [539, 624] width 13 height 13
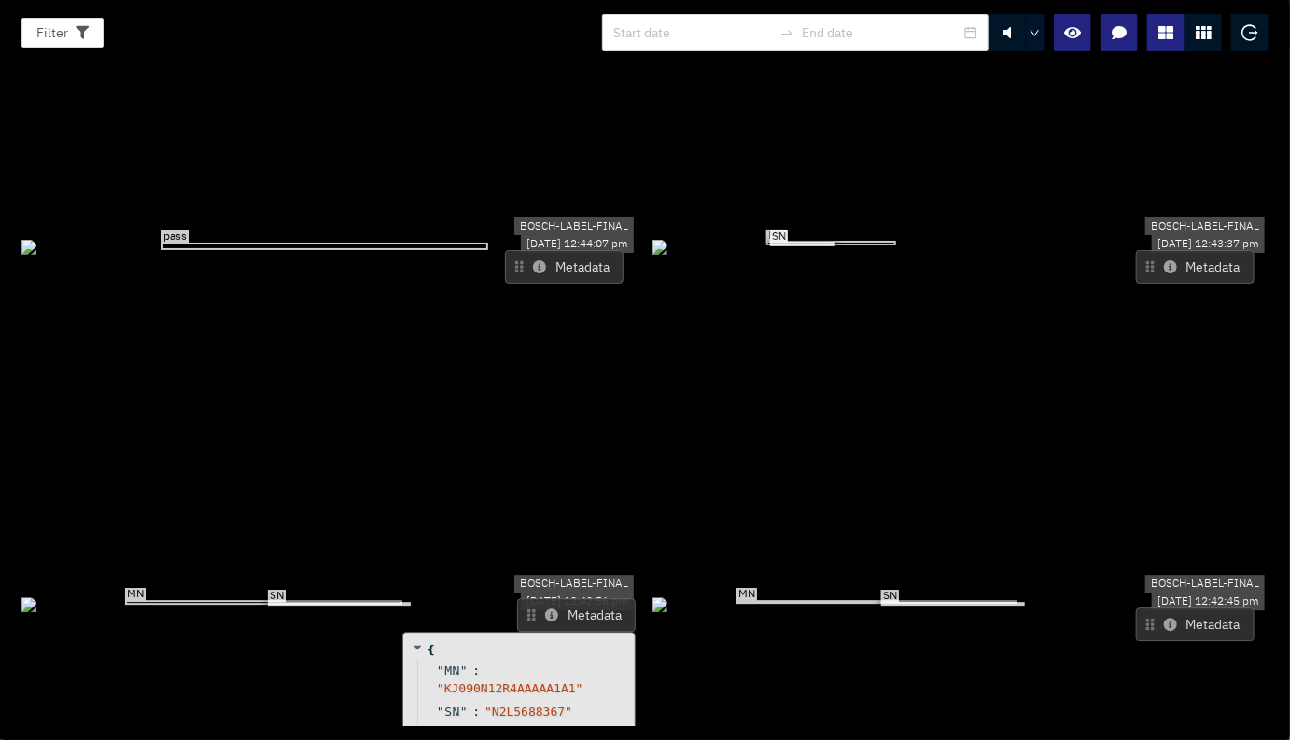
drag, startPoint x: 536, startPoint y: 469, endPoint x: 548, endPoint y: 459, distance: 15.3
click at [548, 609] on icon at bounding box center [551, 615] width 13 height 13
click at [1166, 250] on button "Metadata" at bounding box center [1195, 267] width 119 height 34
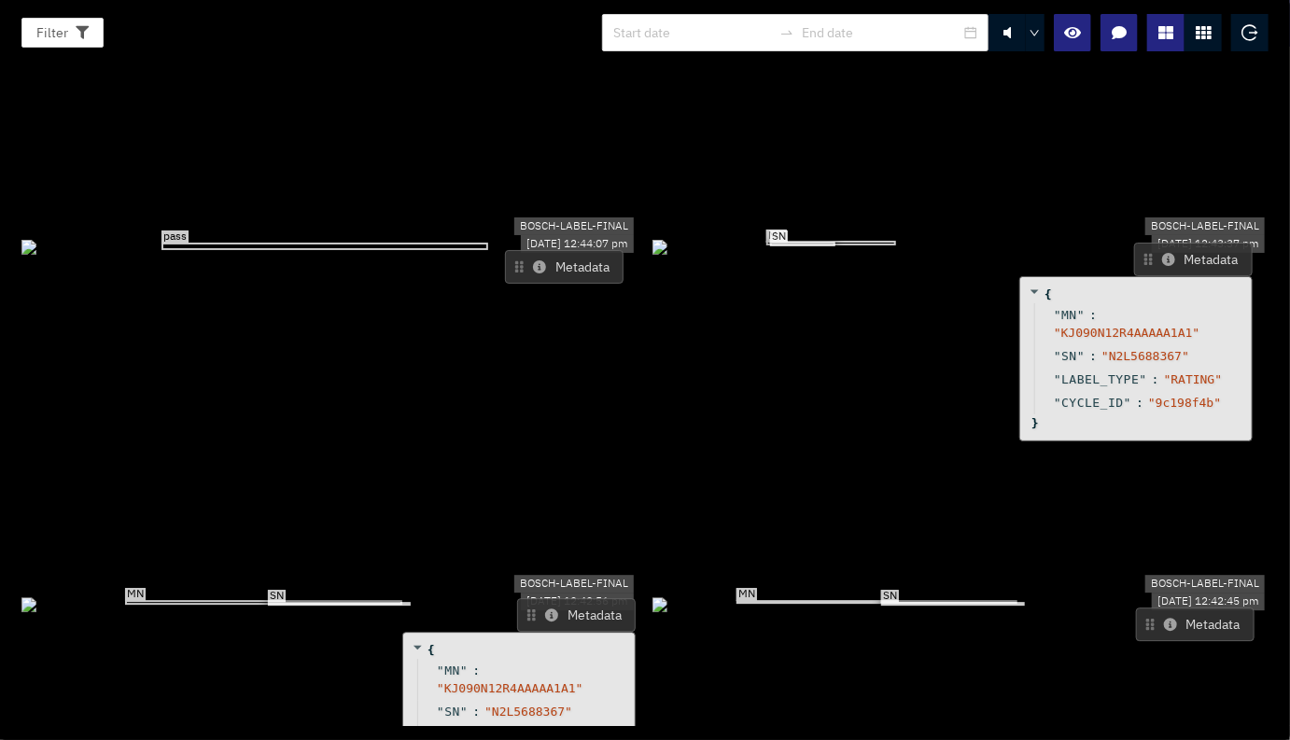
click at [1162, 253] on icon at bounding box center [1168, 259] width 13 height 13
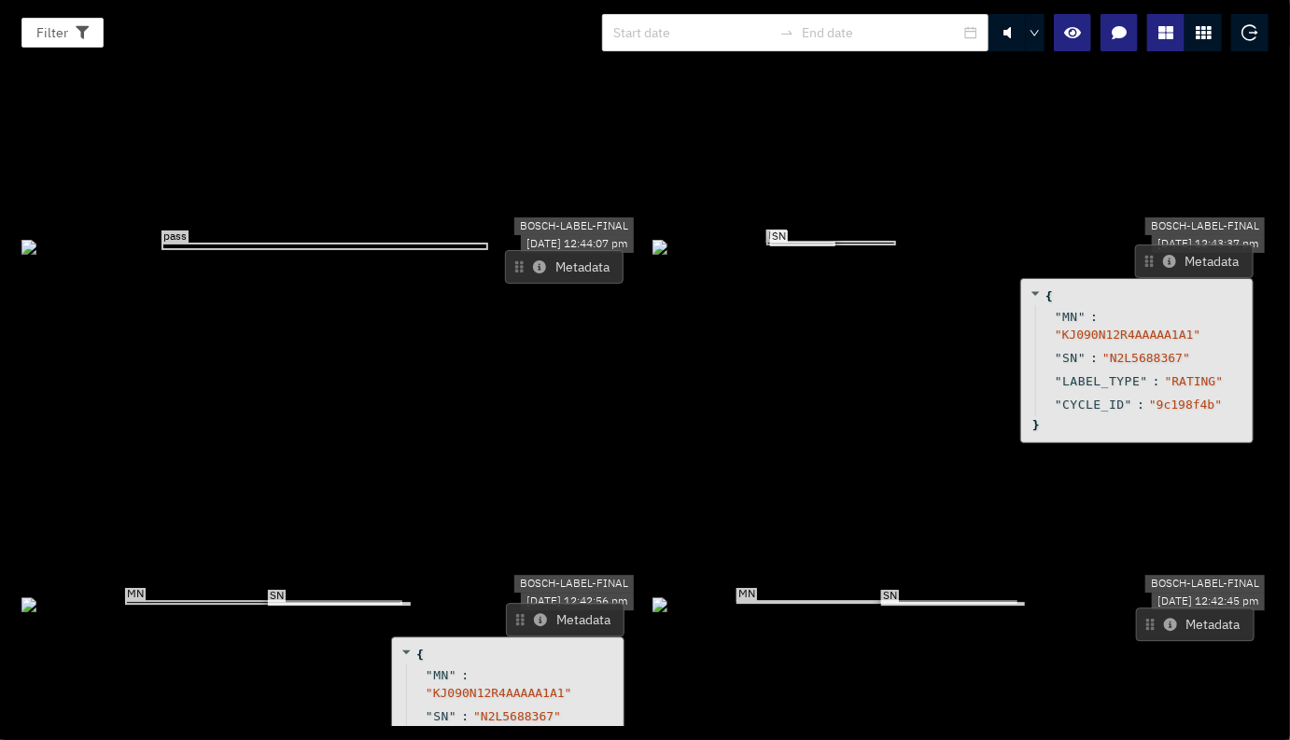
drag, startPoint x: 582, startPoint y: 450, endPoint x: 571, endPoint y: 455, distance: 12.1
click at [571, 603] on button "Metadata" at bounding box center [565, 620] width 119 height 34
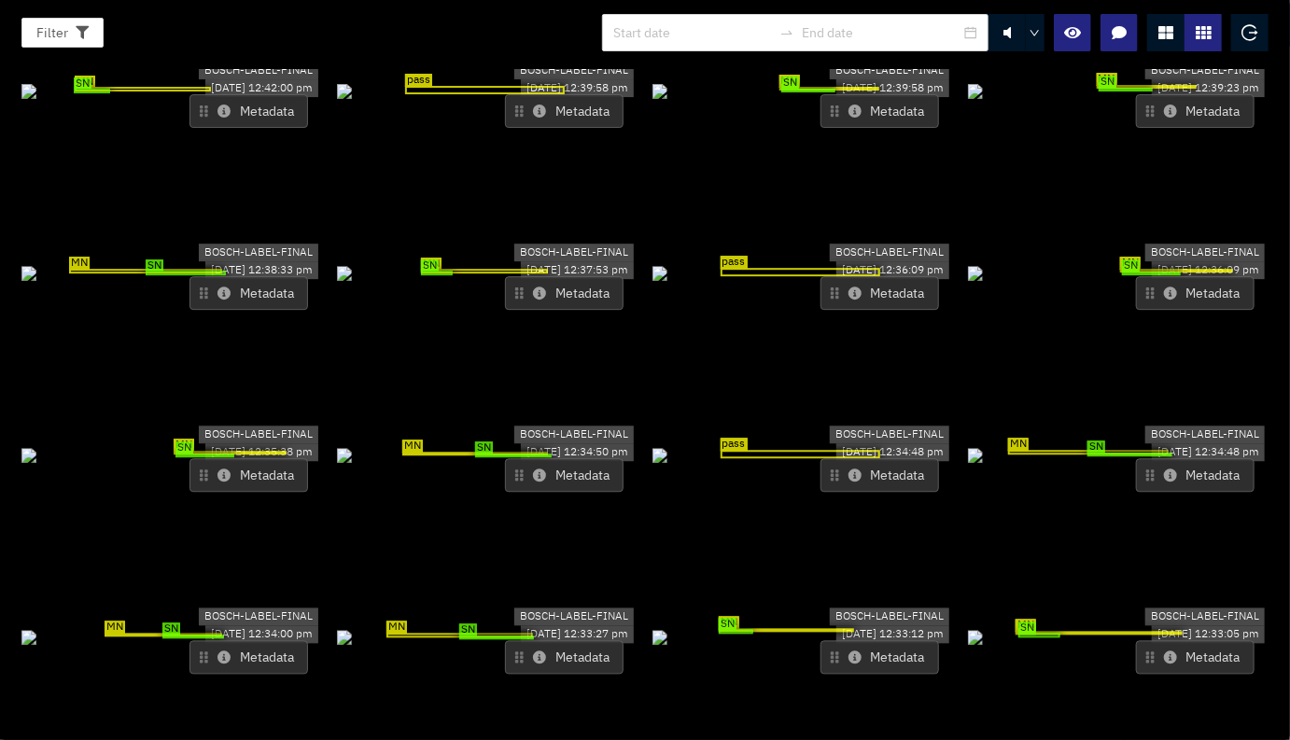
scroll to position [21, 0]
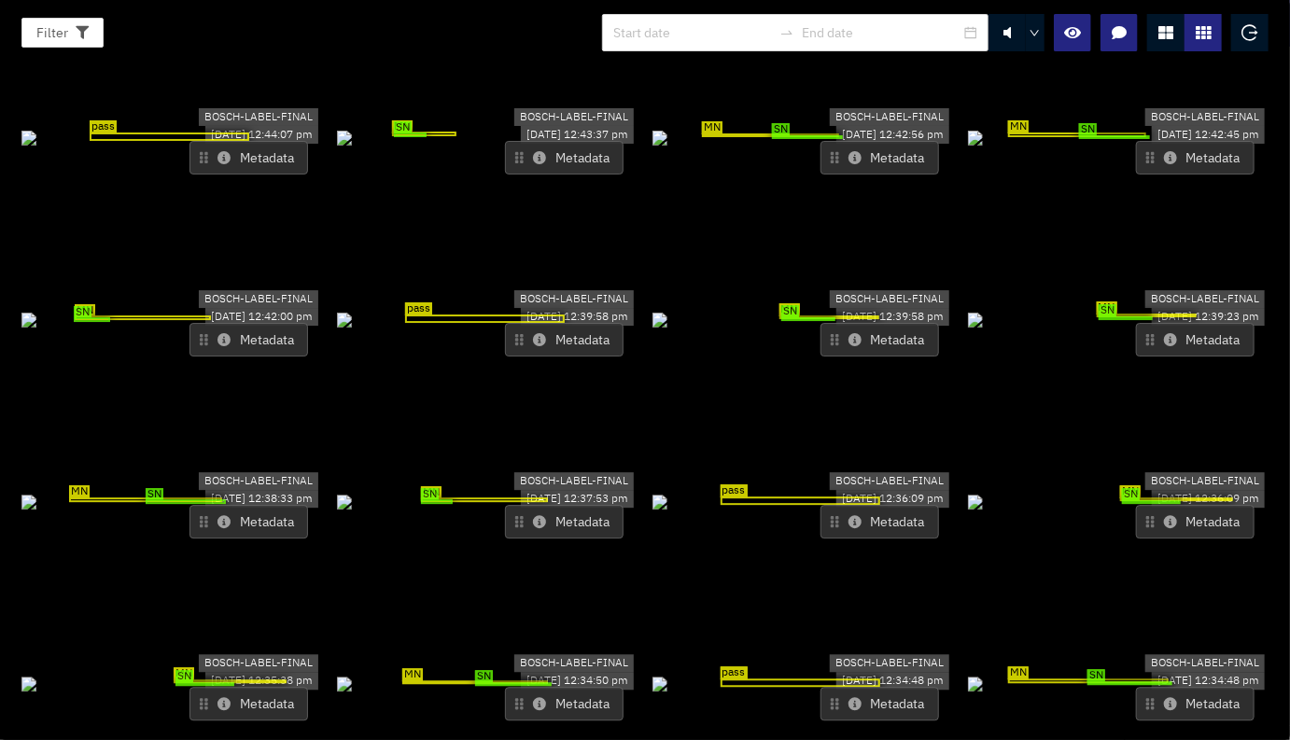
click at [1236, 31] on div at bounding box center [1249, 32] width 37 height 37
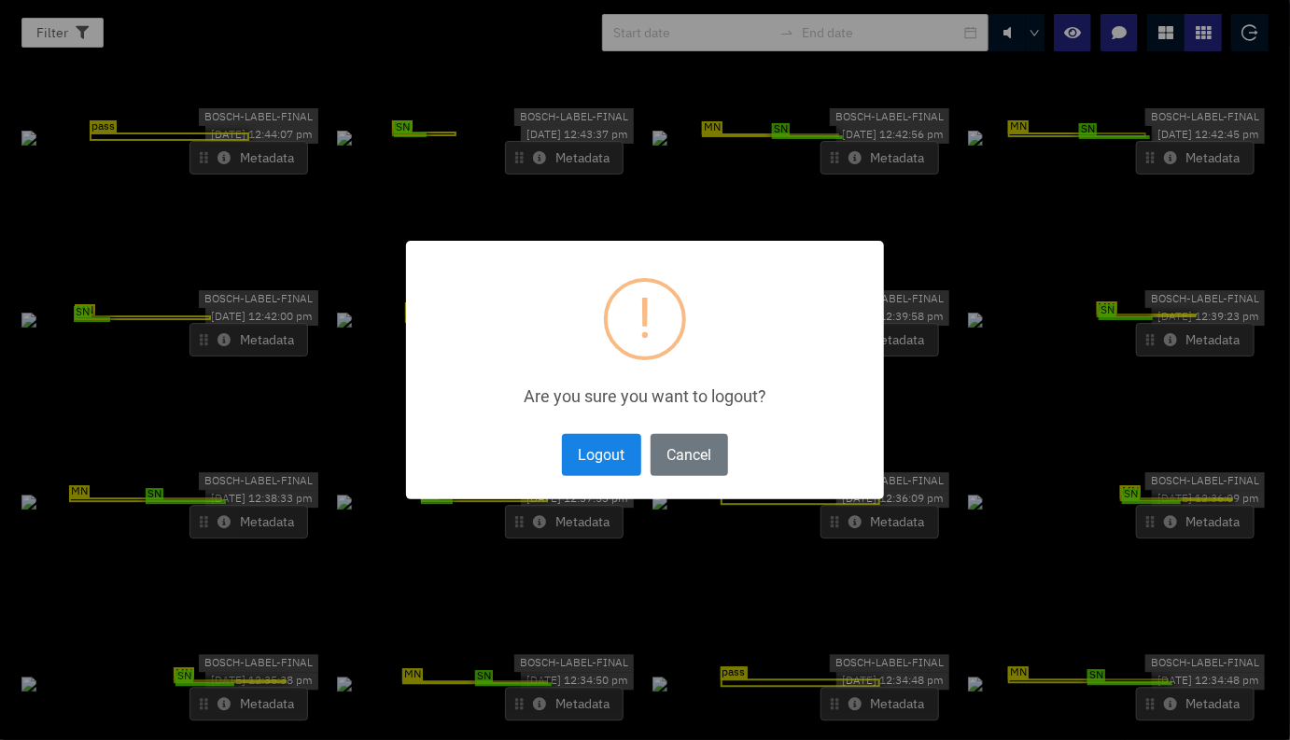
click at [601, 445] on button "Logout" at bounding box center [601, 455] width 79 height 42
